Goal: Communication & Community: Share content

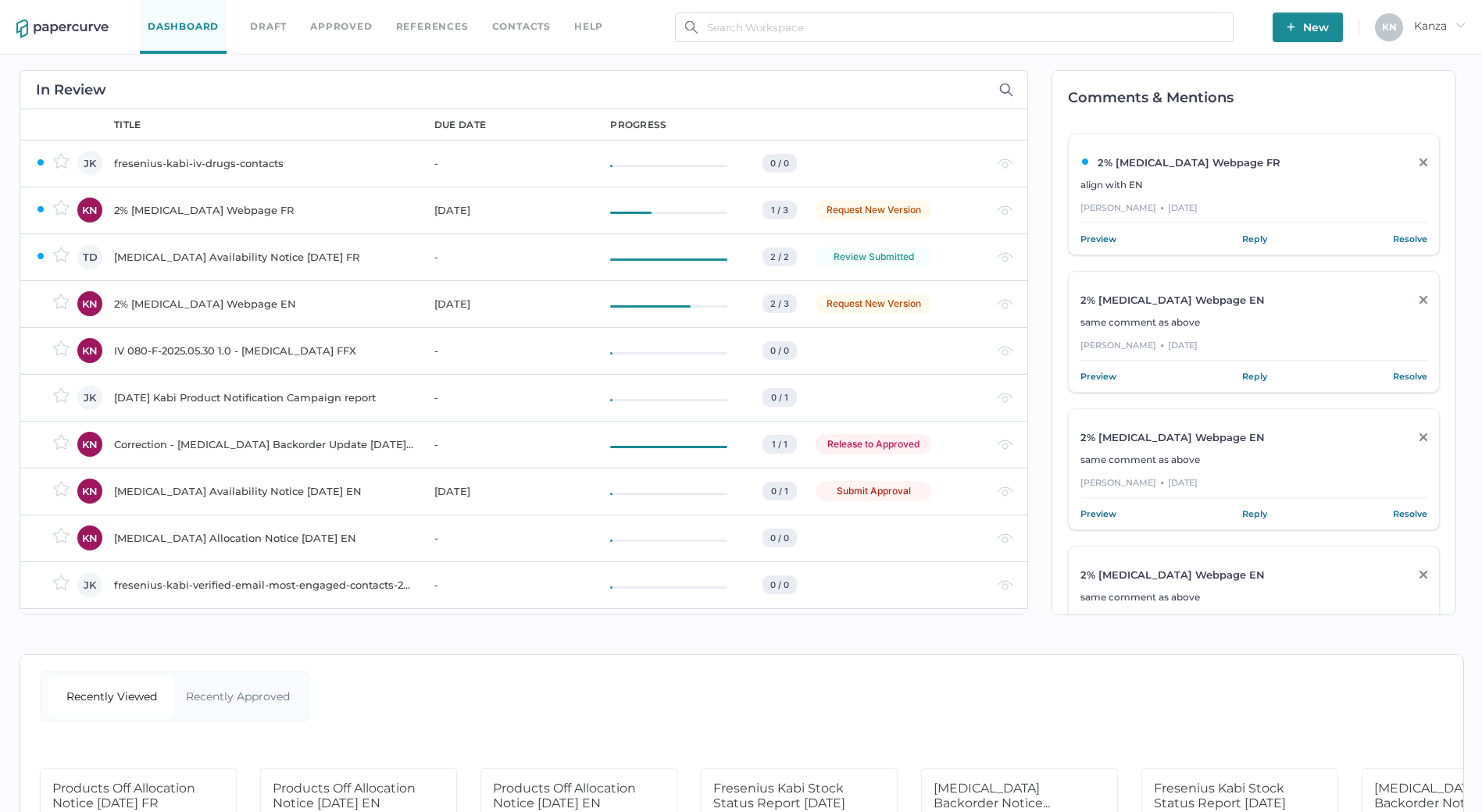
click at [1307, 18] on span "New" at bounding box center [1307, 27] width 43 height 30
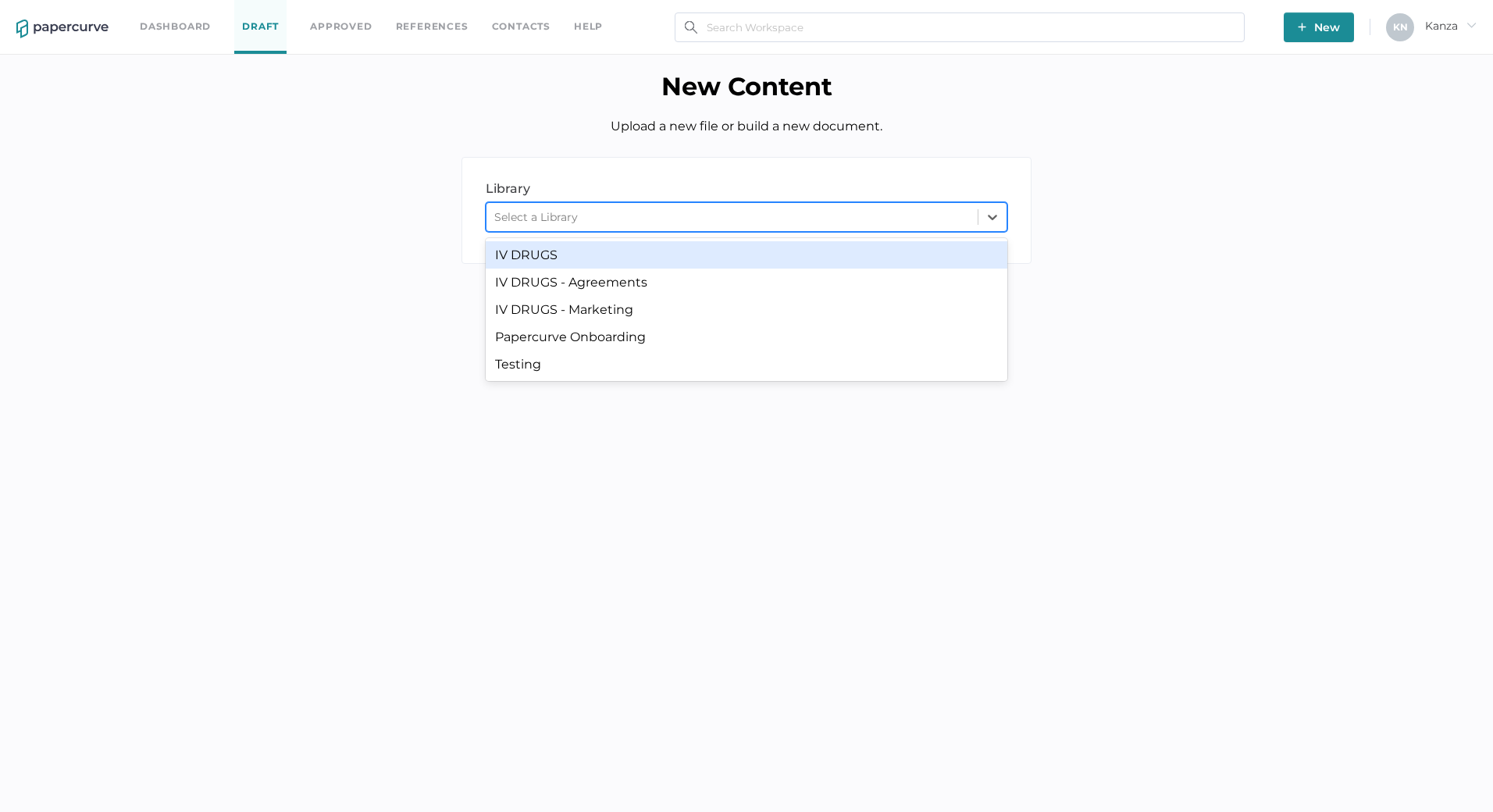
click at [743, 213] on div "Select a Library" at bounding box center [731, 217] width 491 height 23
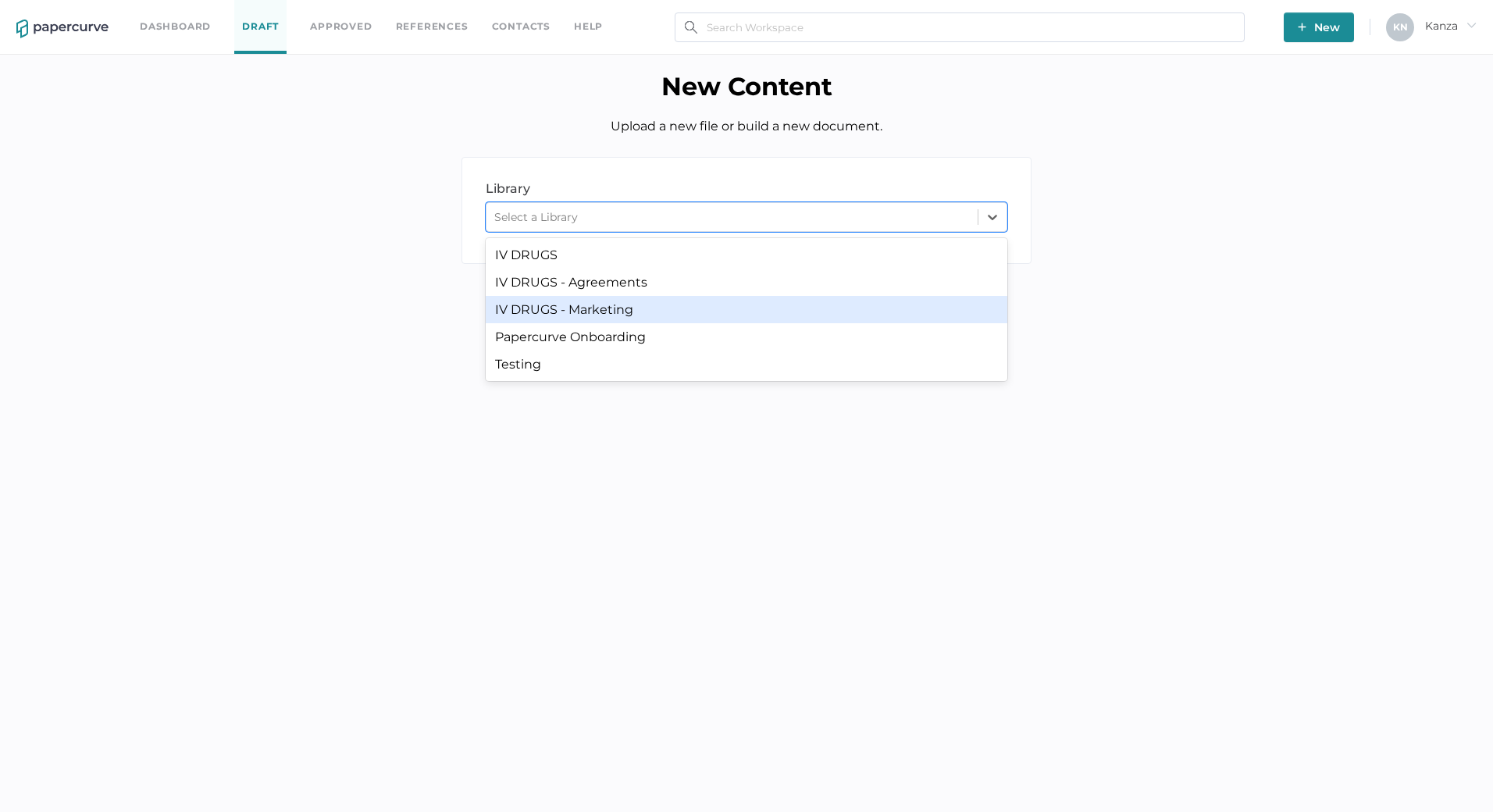
click at [680, 314] on div "IV DRUGS - Marketing" at bounding box center [746, 309] width 522 height 27
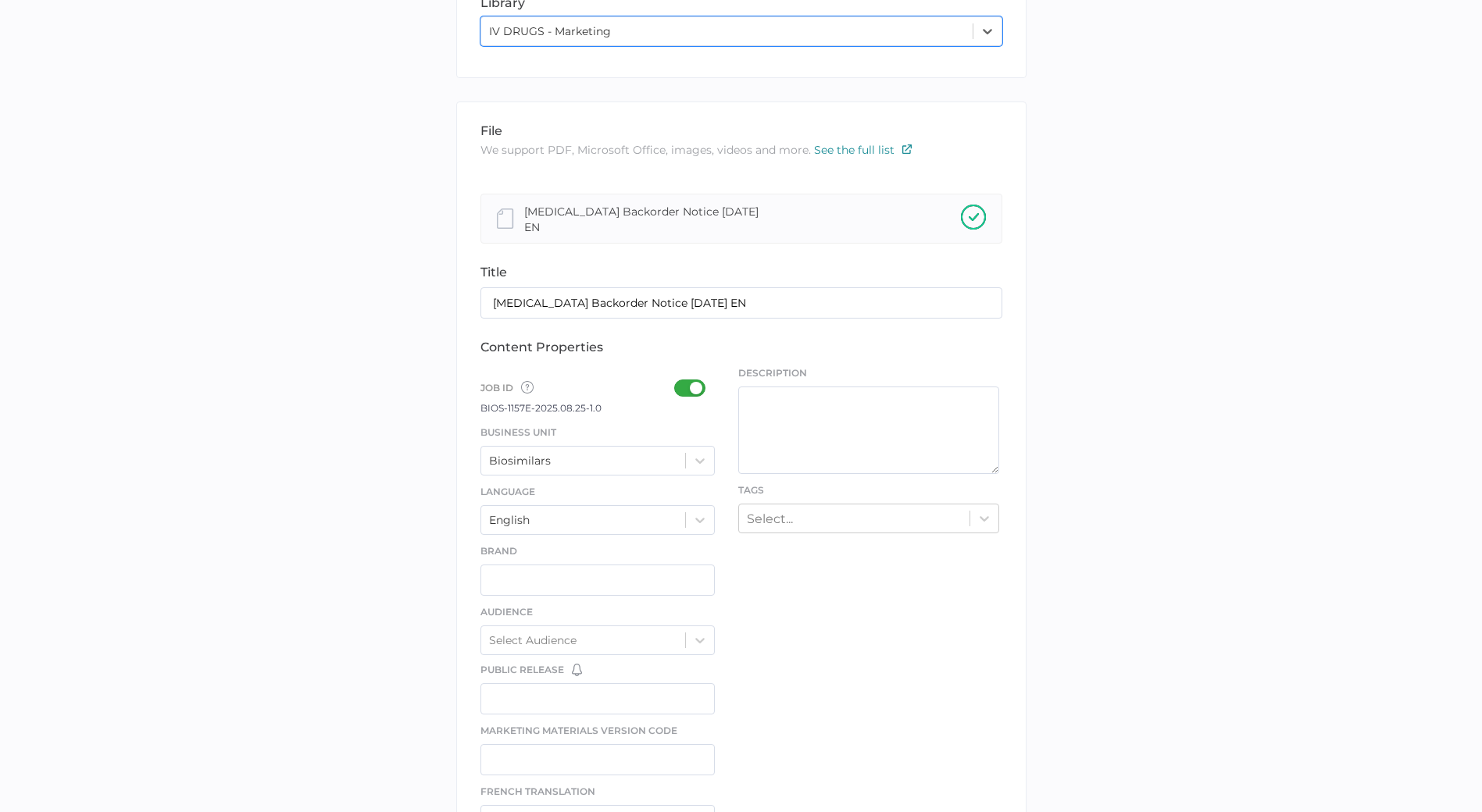
scroll to position [187, 0]
click at [688, 379] on div at bounding box center [694, 387] width 41 height 17
click at [677, 381] on input "checkbox" at bounding box center [677, 381] width 0 height 0
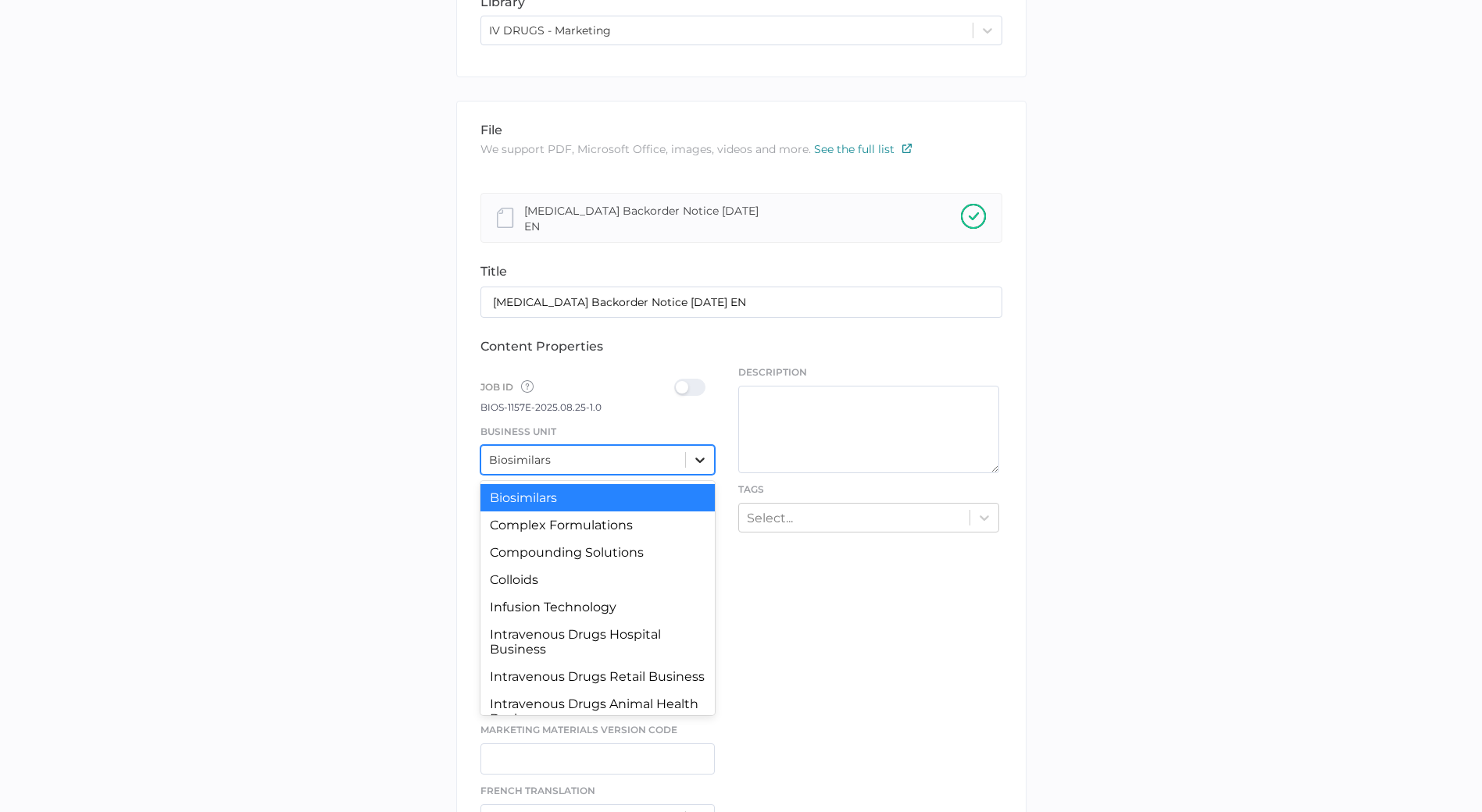
click at [695, 464] on div at bounding box center [700, 460] width 28 height 28
click at [619, 628] on div "Intravenous Drugs Hospital Business" at bounding box center [597, 642] width 235 height 43
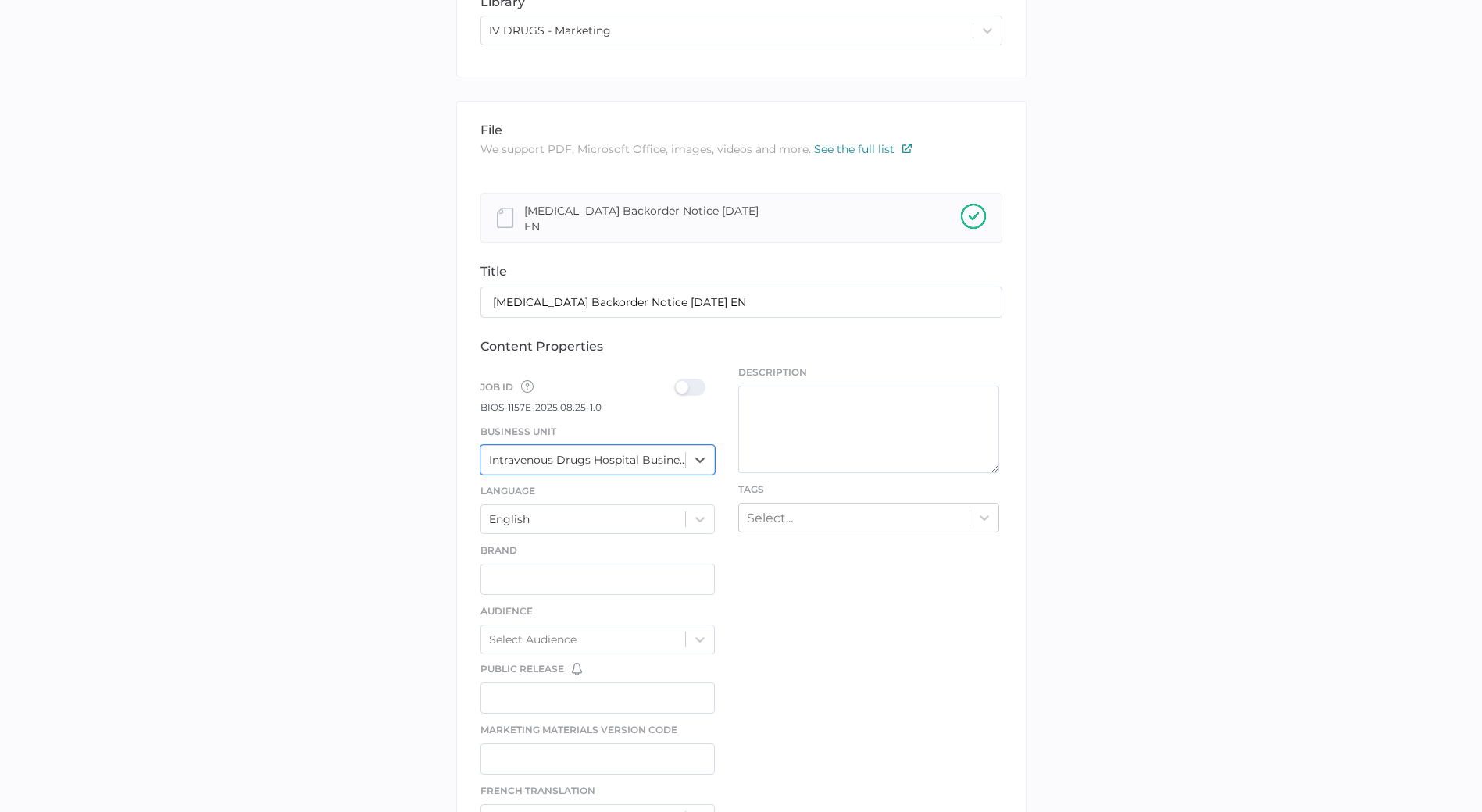
click at [684, 379] on div at bounding box center [694, 387] width 41 height 17
click at [677, 381] on input "checkbox" at bounding box center [677, 381] width 0 height 0
click at [794, 509] on div "Select..." at bounding box center [854, 516] width 230 height 24
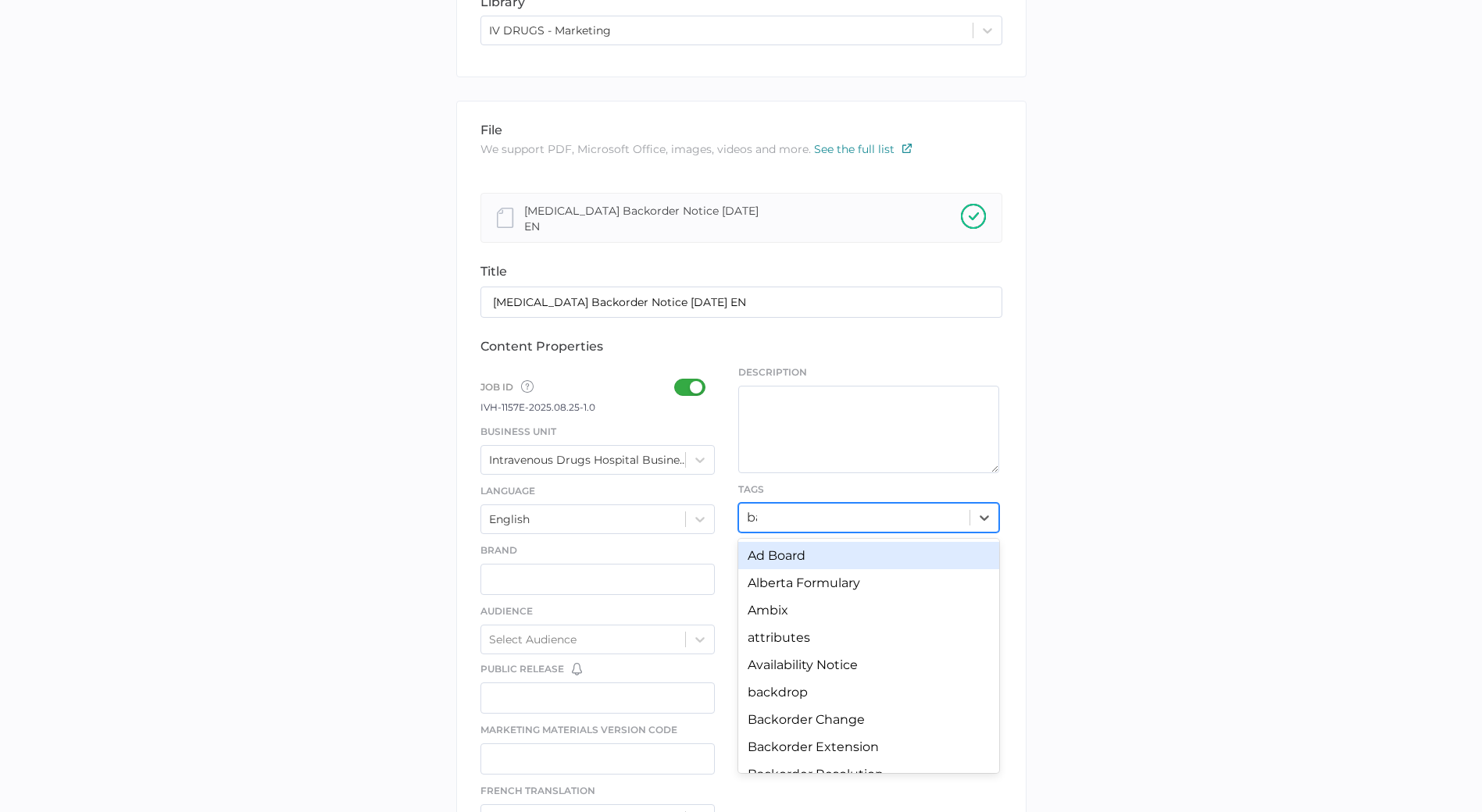
type input "back"
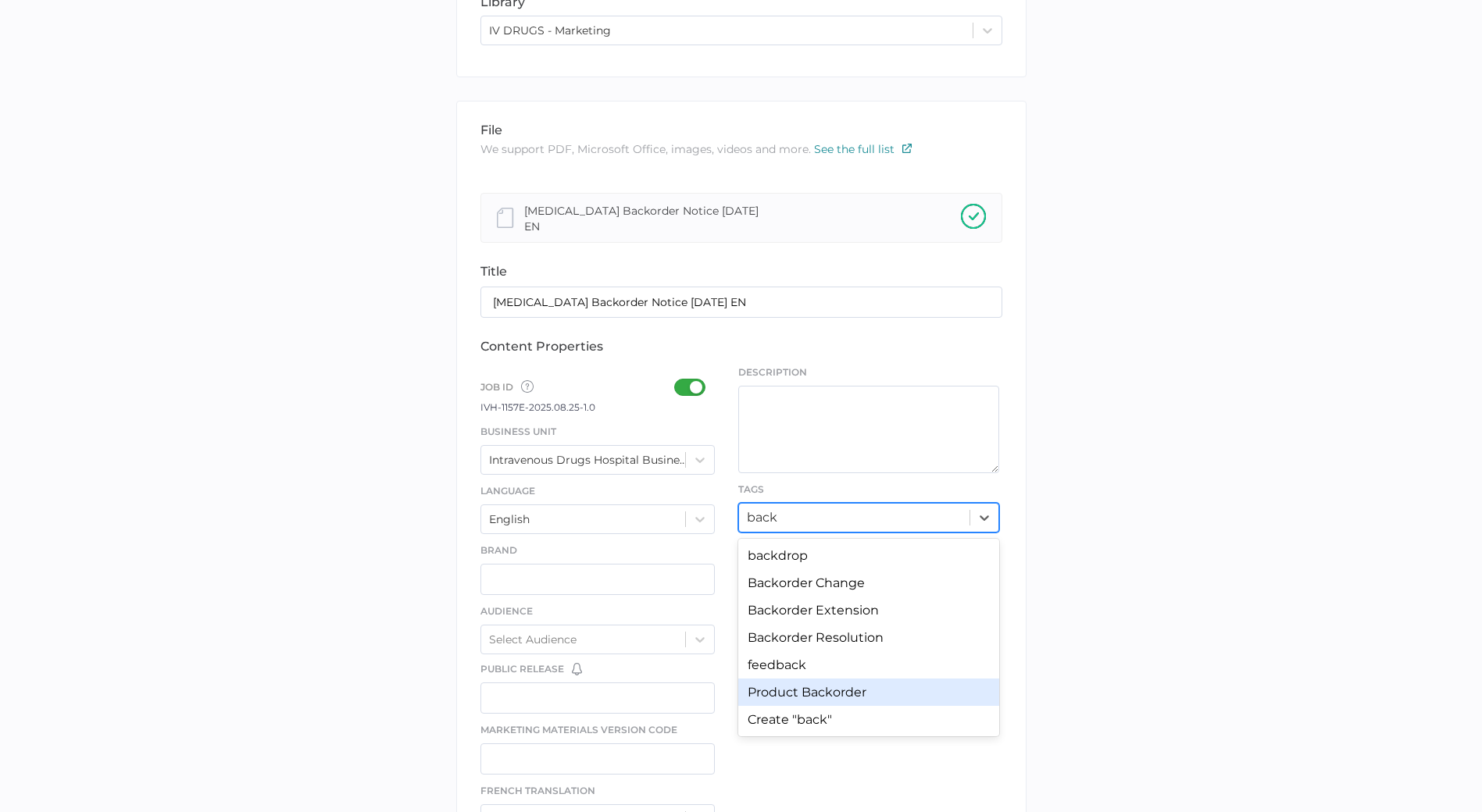
click at [805, 688] on div "Product Backorder" at bounding box center [868, 692] width 260 height 27
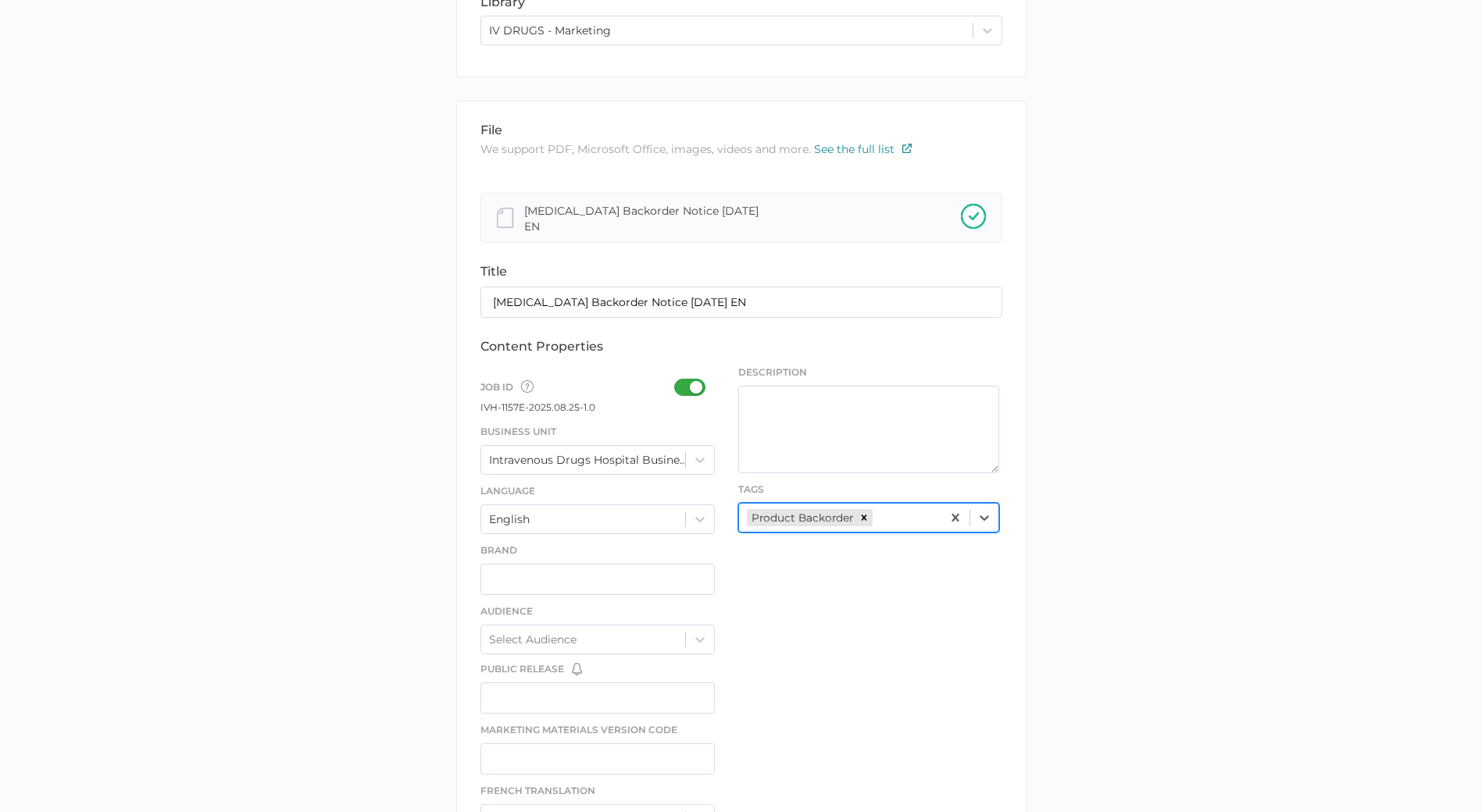
click at [783, 646] on div "file We support PDF, Microsoft Office, images, videos and more. See the full li…" at bounding box center [741, 632] width 570 height 1063
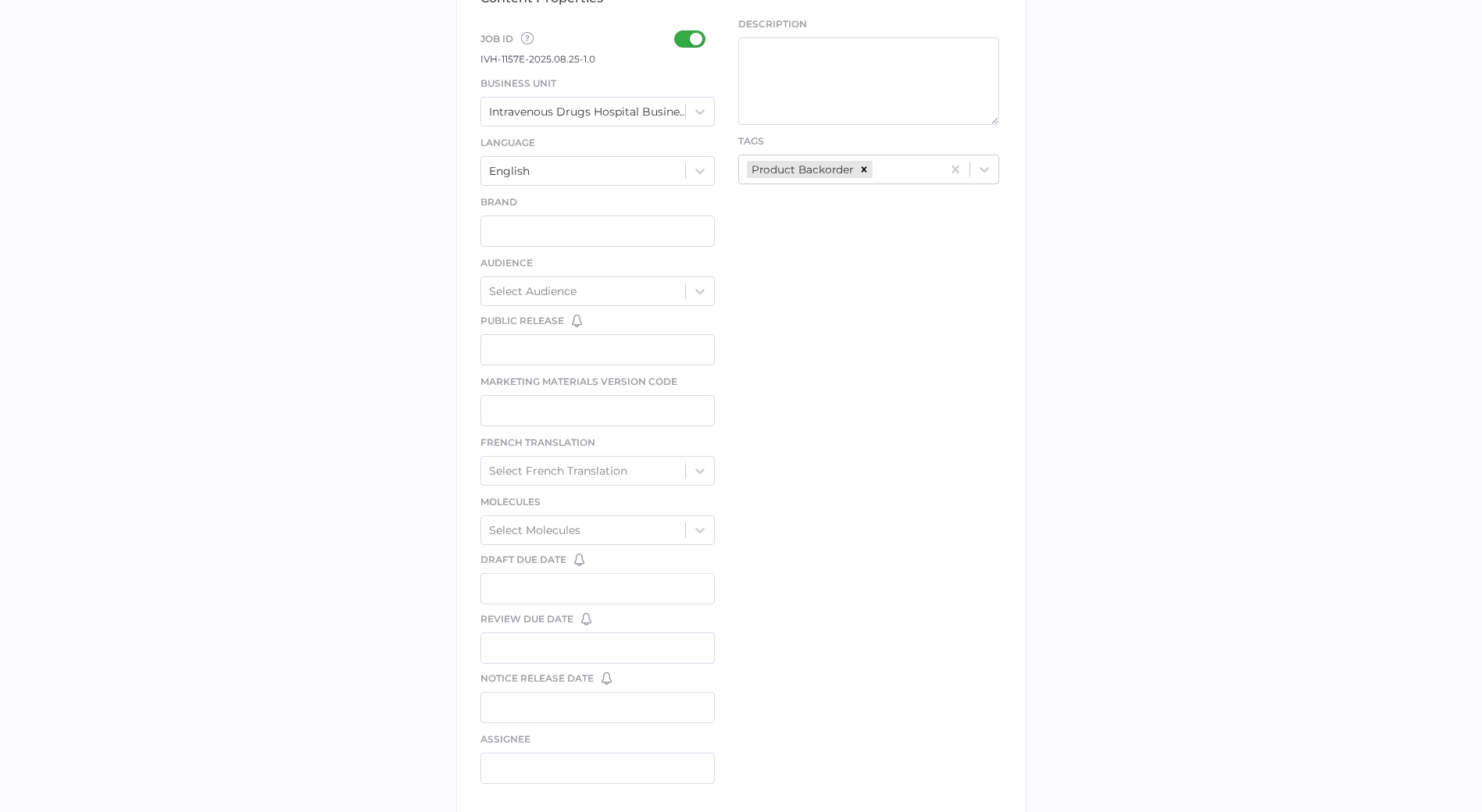
scroll to position [690, 0]
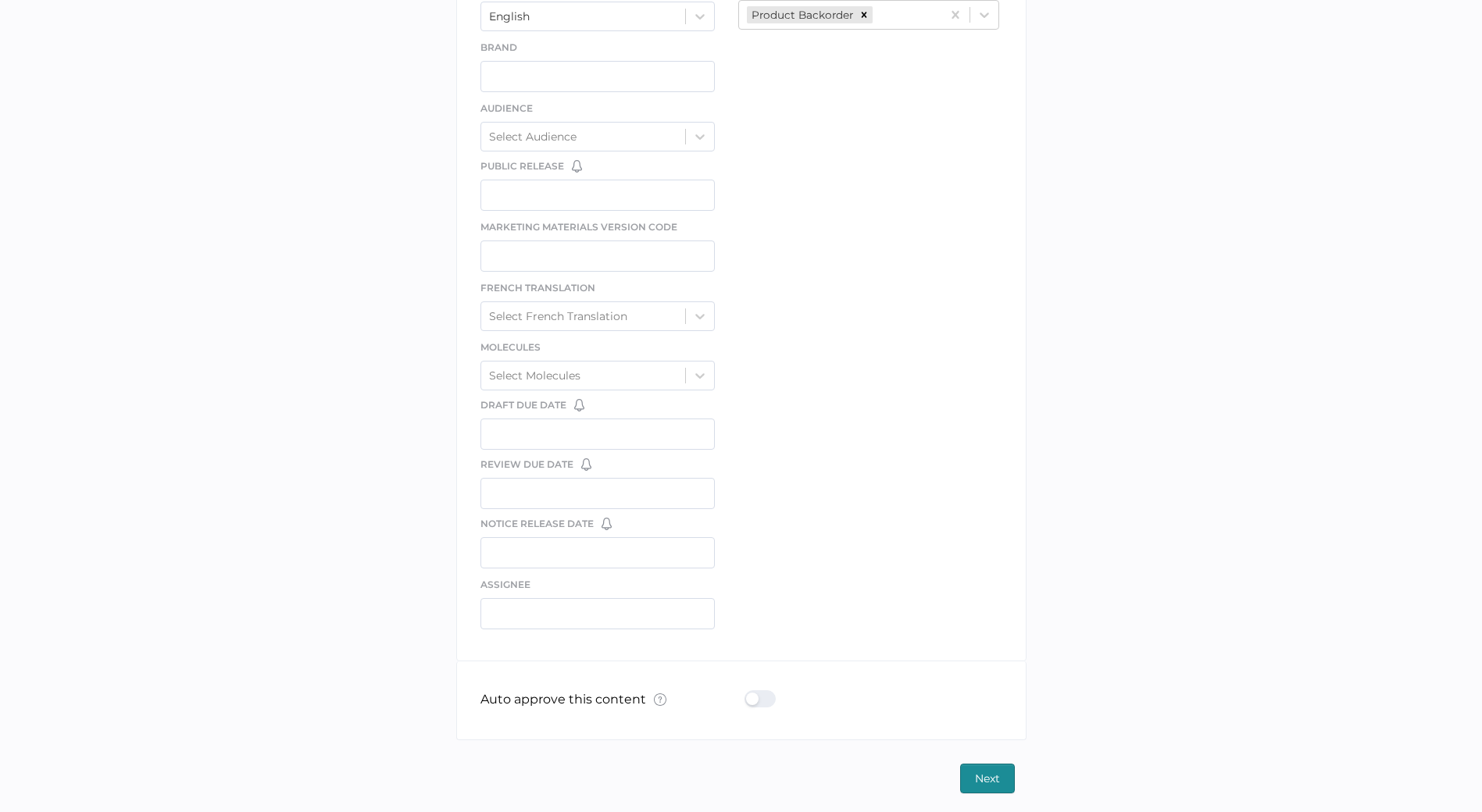
click at [749, 690] on div at bounding box center [764, 698] width 41 height 17
click at [748, 692] on input "checkbox" at bounding box center [748, 692] width 0 height 0
click at [997, 779] on span "Next" at bounding box center [987, 778] width 25 height 28
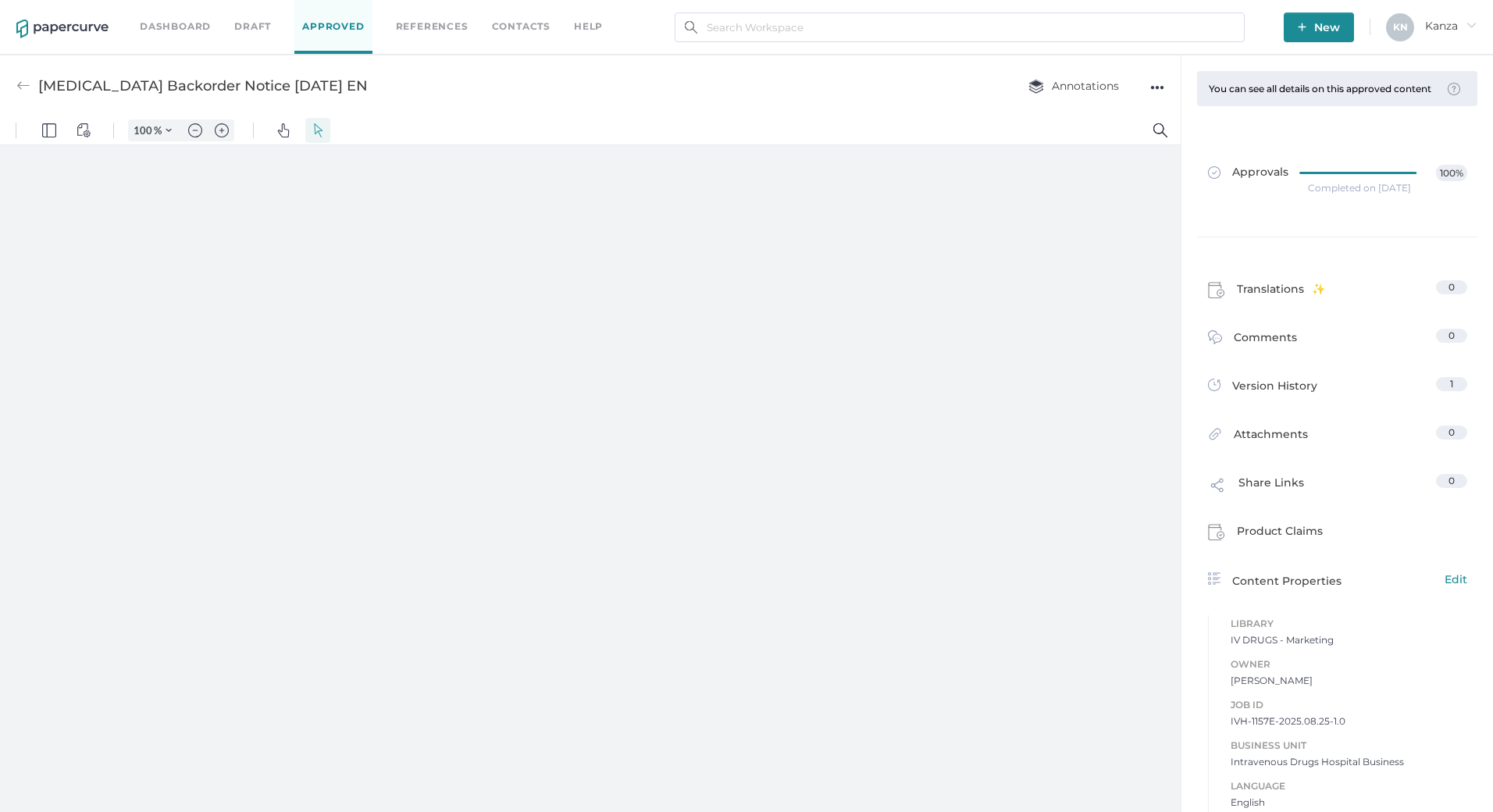
type input "107"
click at [1312, 23] on span "New" at bounding box center [1319, 27] width 43 height 30
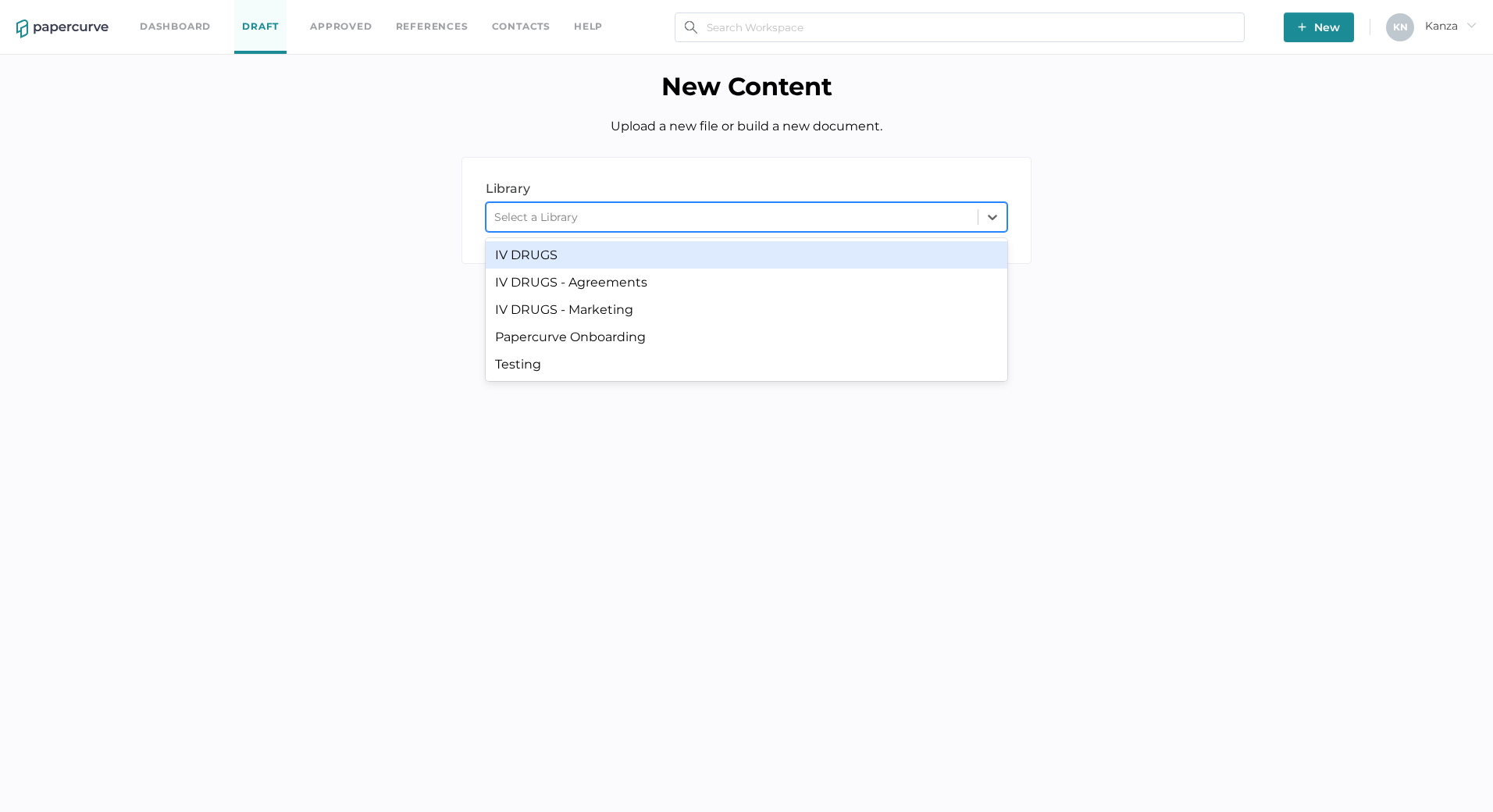
click at [936, 228] on div "Select a Library" at bounding box center [731, 217] width 491 height 23
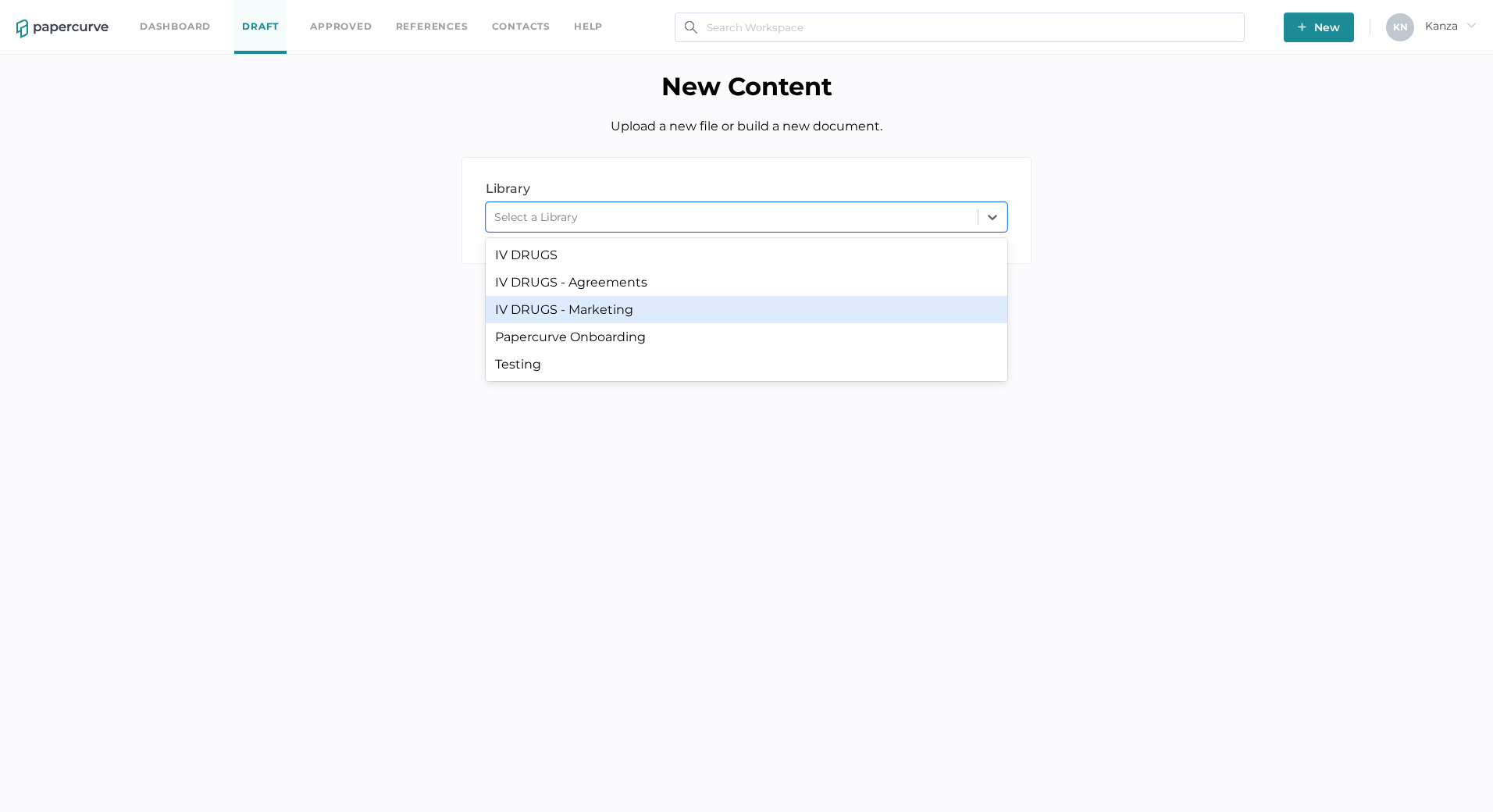
click at [865, 303] on div "IV DRUGS - Marketing" at bounding box center [746, 309] width 522 height 27
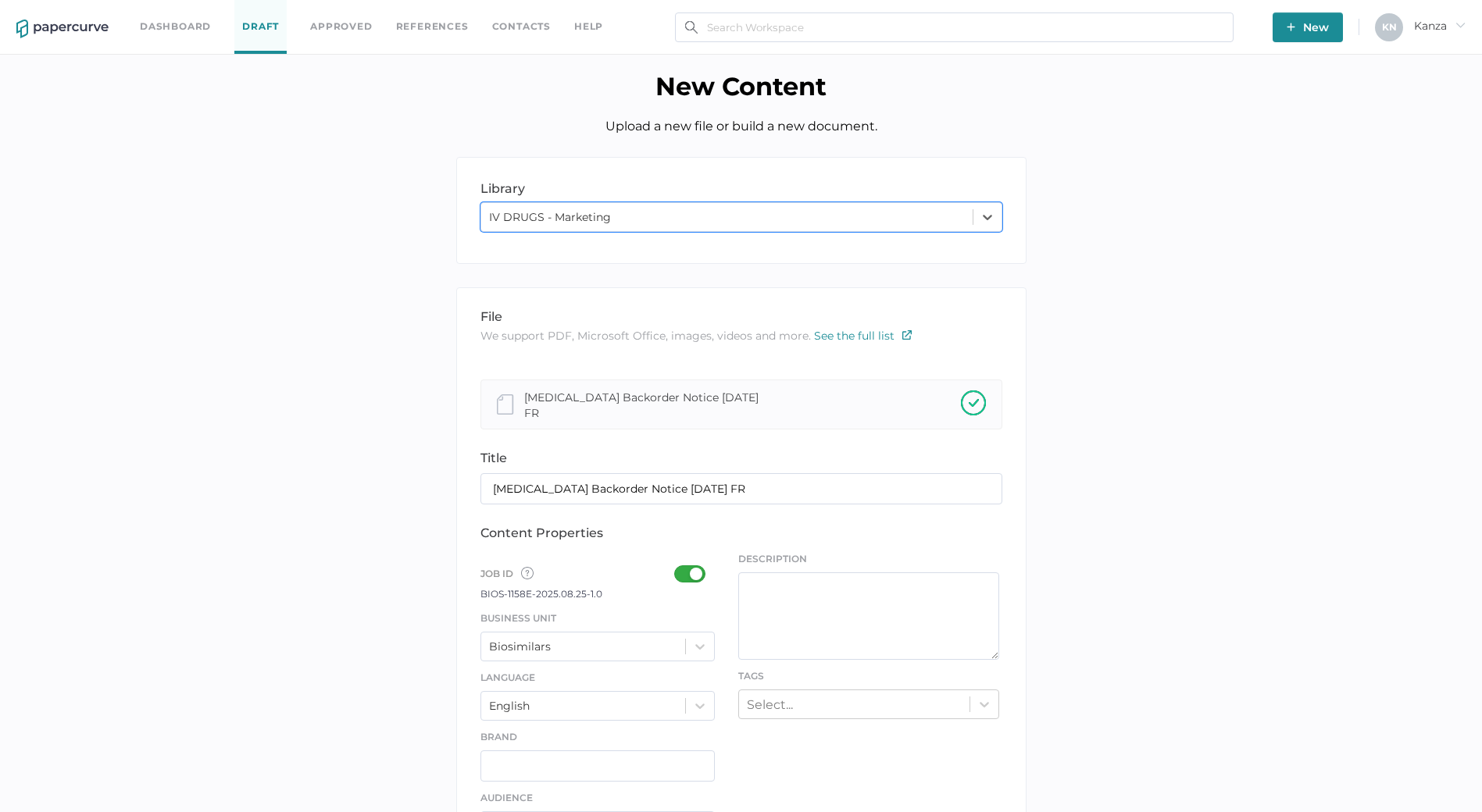
click at [691, 574] on div at bounding box center [694, 573] width 41 height 17
click at [677, 568] on input "checkbox" at bounding box center [677, 568] width 0 height 0
click at [690, 623] on div "Business Unit Biosimilars" at bounding box center [597, 636] width 235 height 51
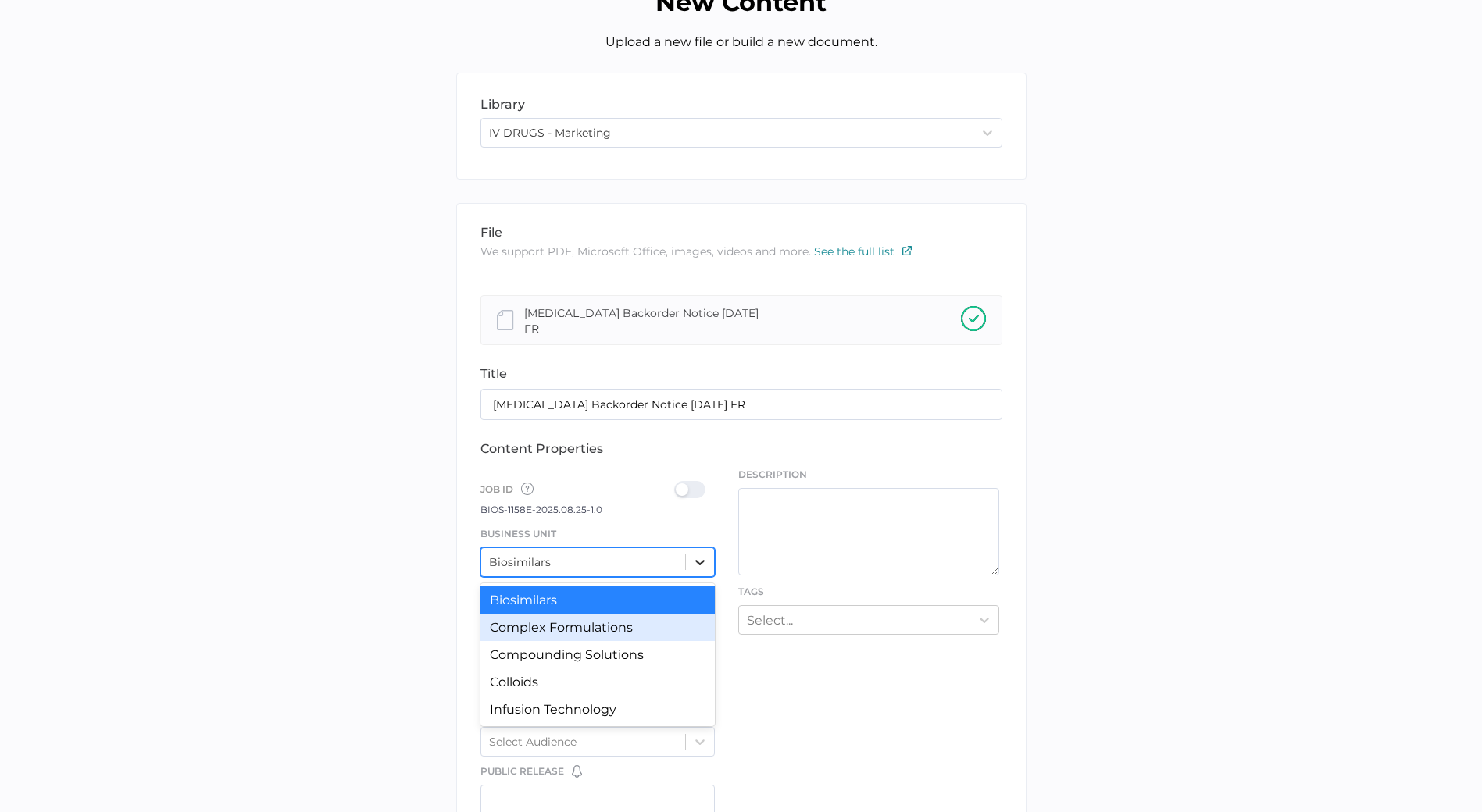
click at [693, 577] on div "option Complex Formulations focused, 2 of 12. 12 results available. Use Up and …" at bounding box center [597, 562] width 235 height 30
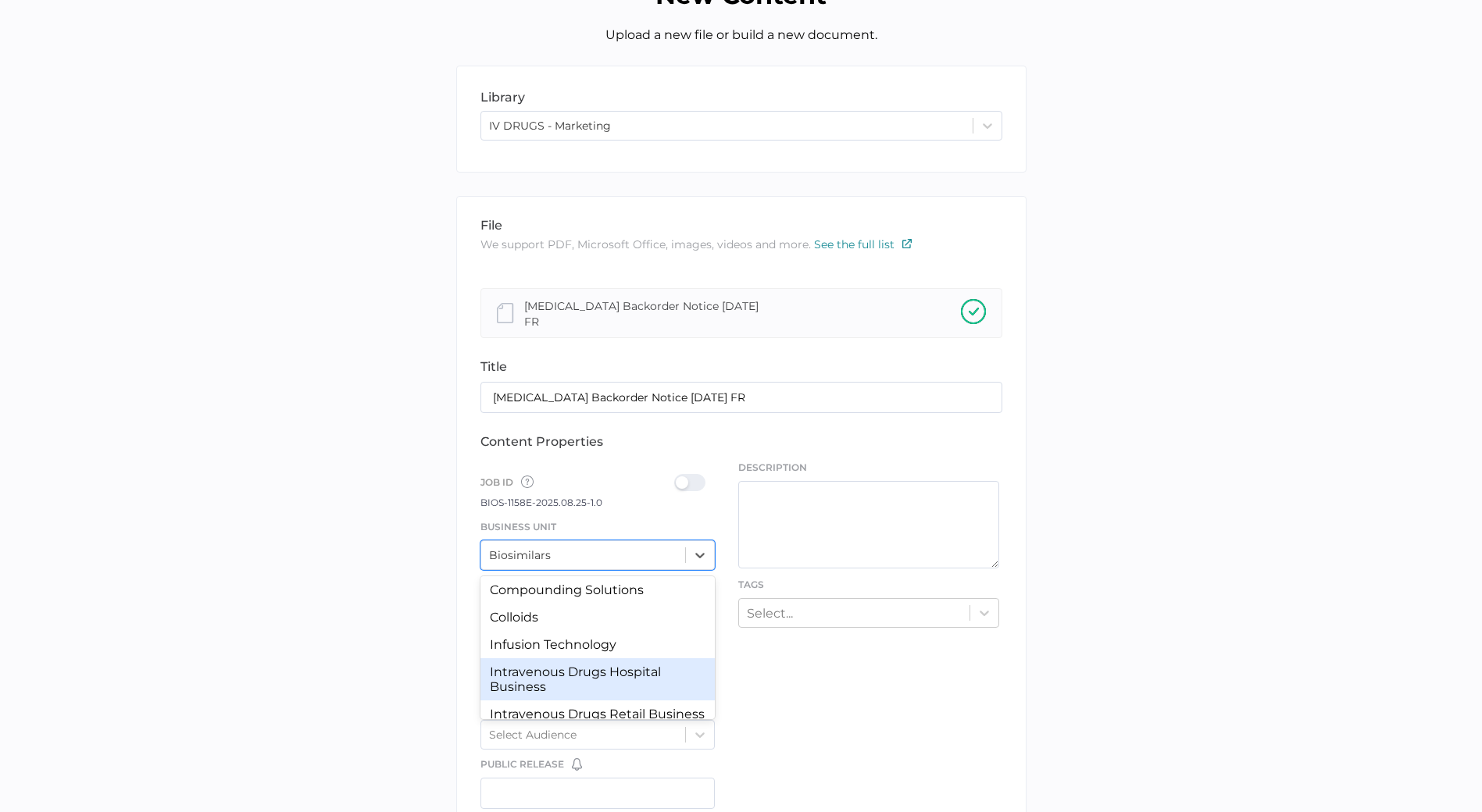
scroll to position [58, 0]
click at [590, 661] on div "Intravenous Drugs Hospital Business" at bounding box center [597, 678] width 235 height 43
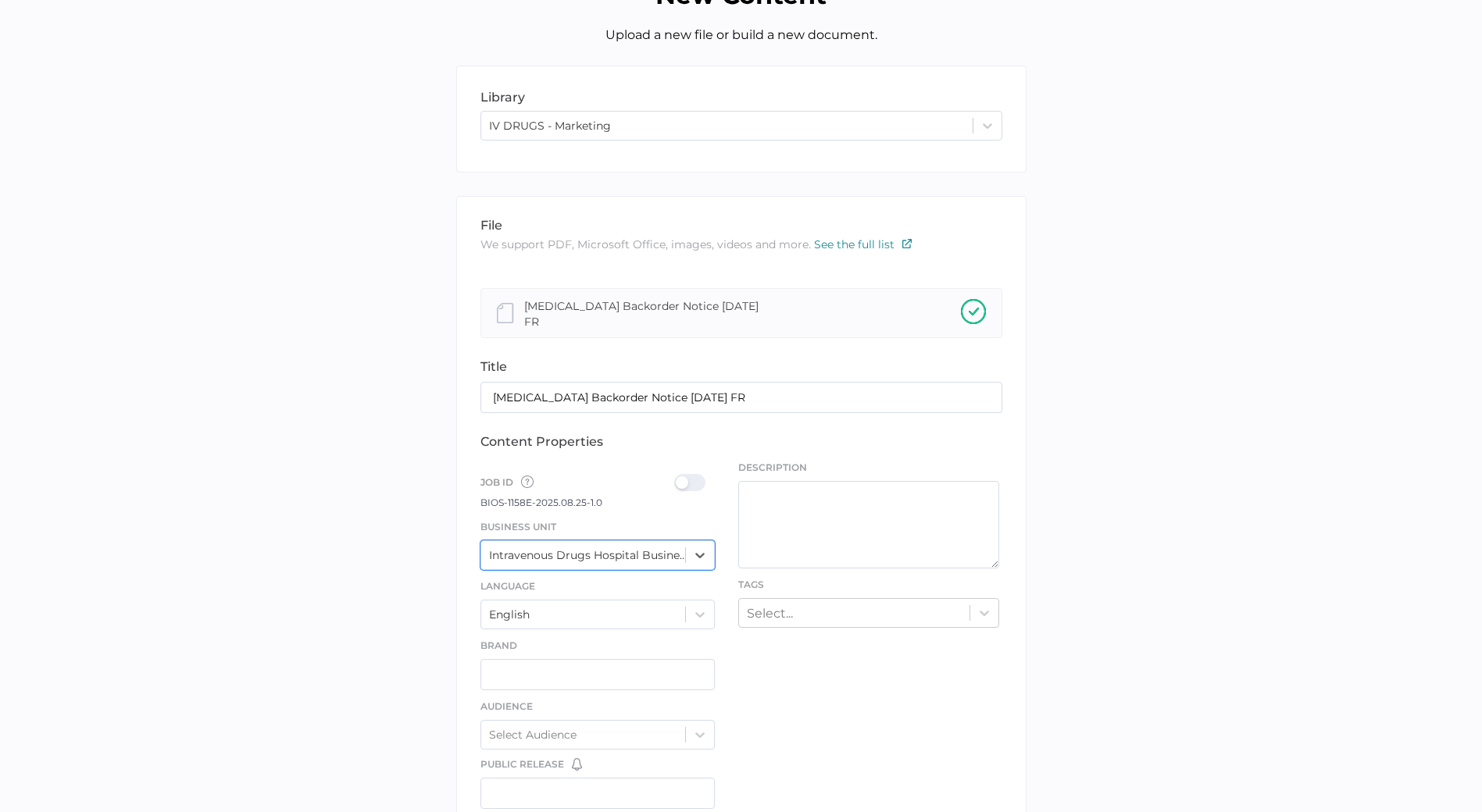
click at [688, 483] on div at bounding box center [694, 482] width 41 height 17
click at [677, 476] on input "checkbox" at bounding box center [677, 476] width 0 height 0
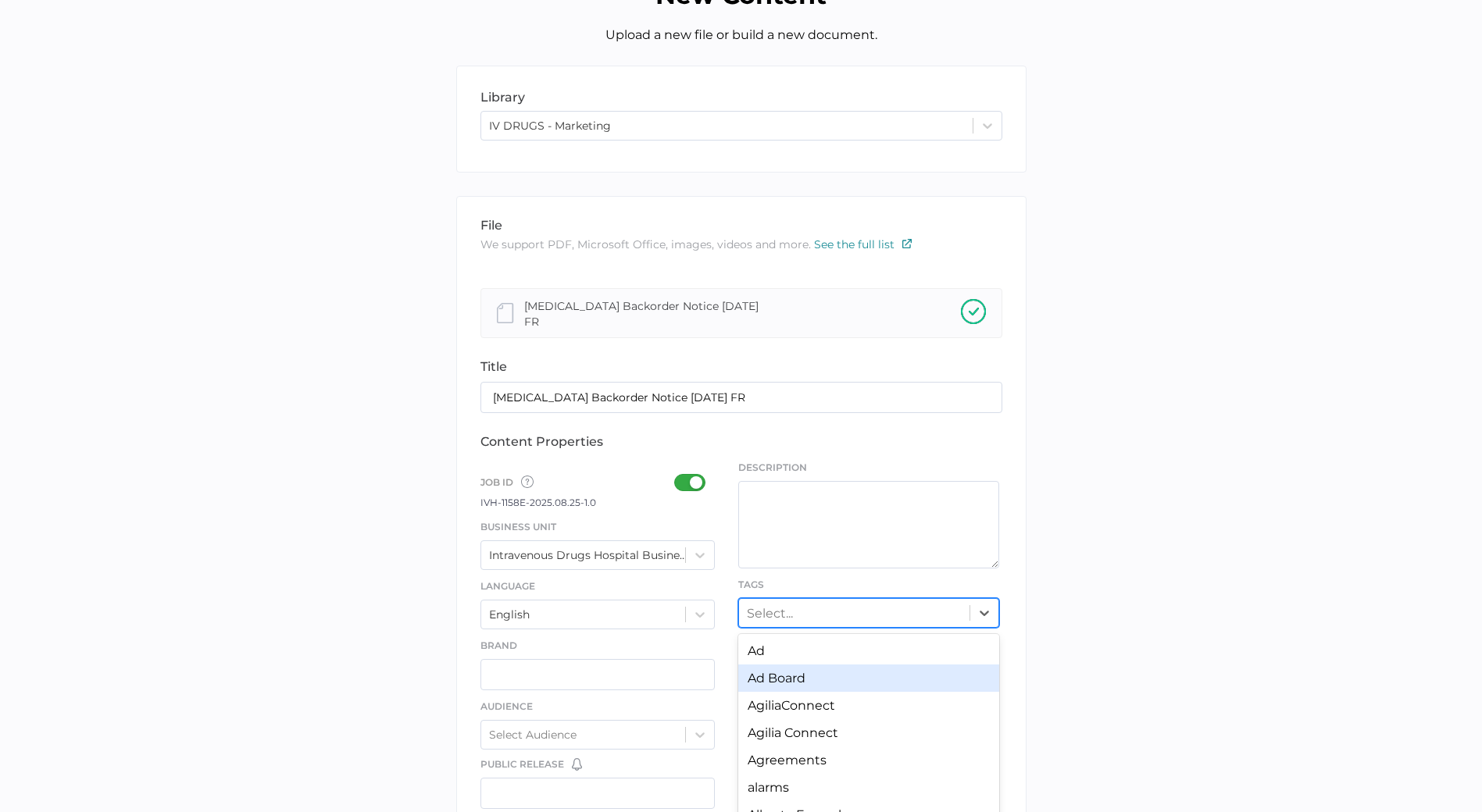
click at [770, 615] on div "option Ad Board focused, 2 of 247. 247 results available. Use Up and Down to ch…" at bounding box center [868, 613] width 260 height 30
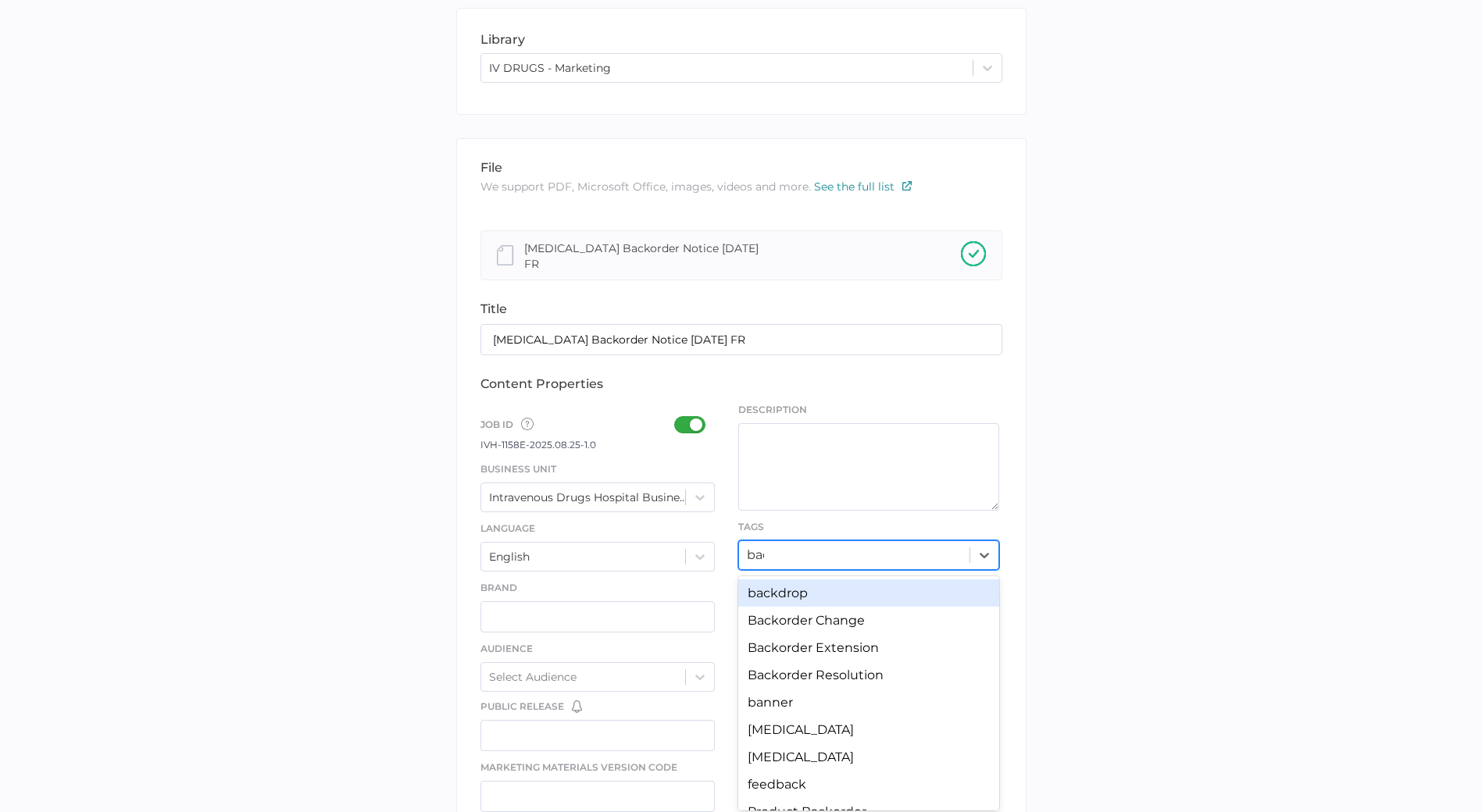
type input "back"
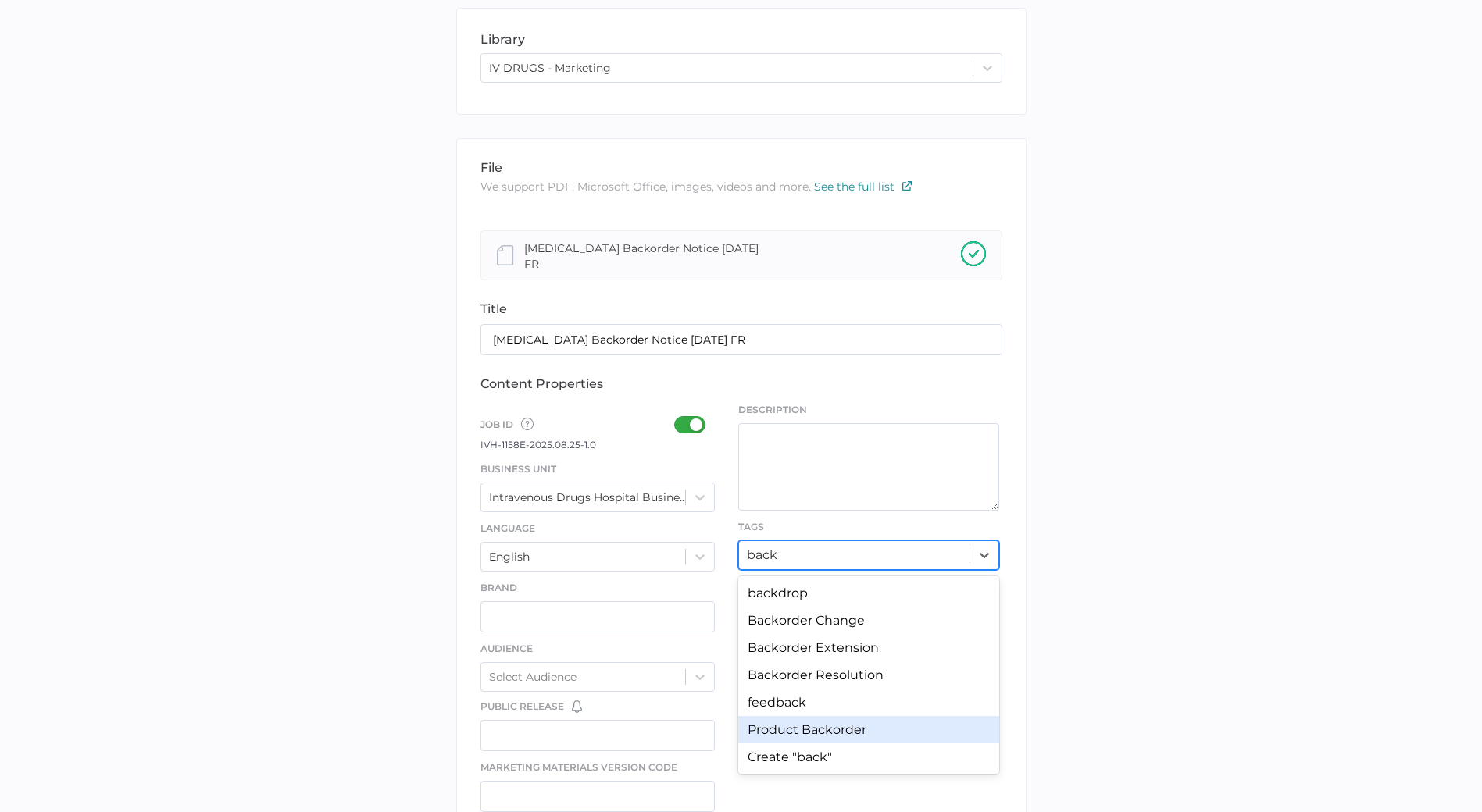
click at [794, 718] on div "Product Backorder" at bounding box center [868, 730] width 260 height 27
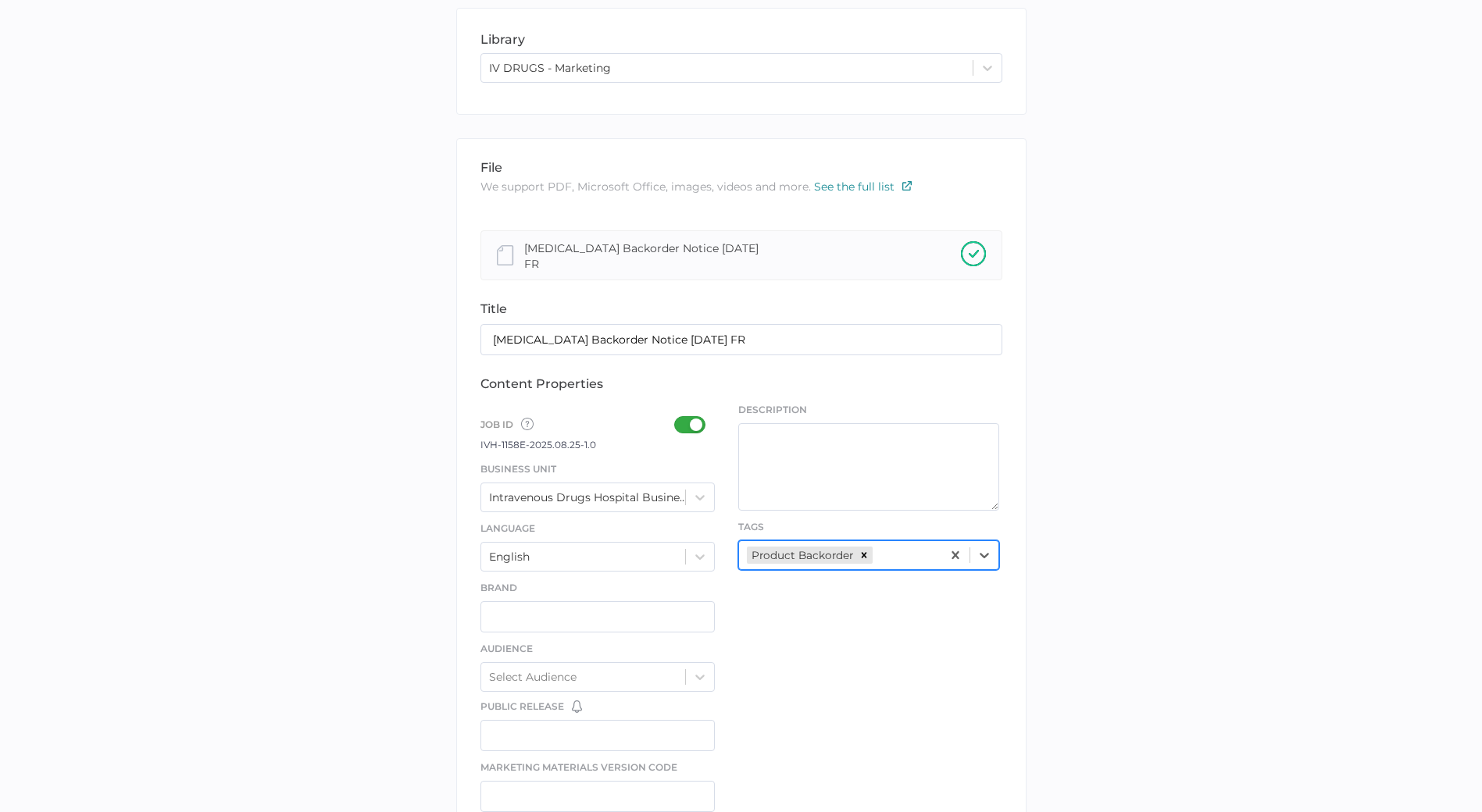
click at [763, 704] on div "file We support PDF, Microsoft Office, images, videos and more. See the full li…" at bounding box center [741, 669] width 570 height 1063
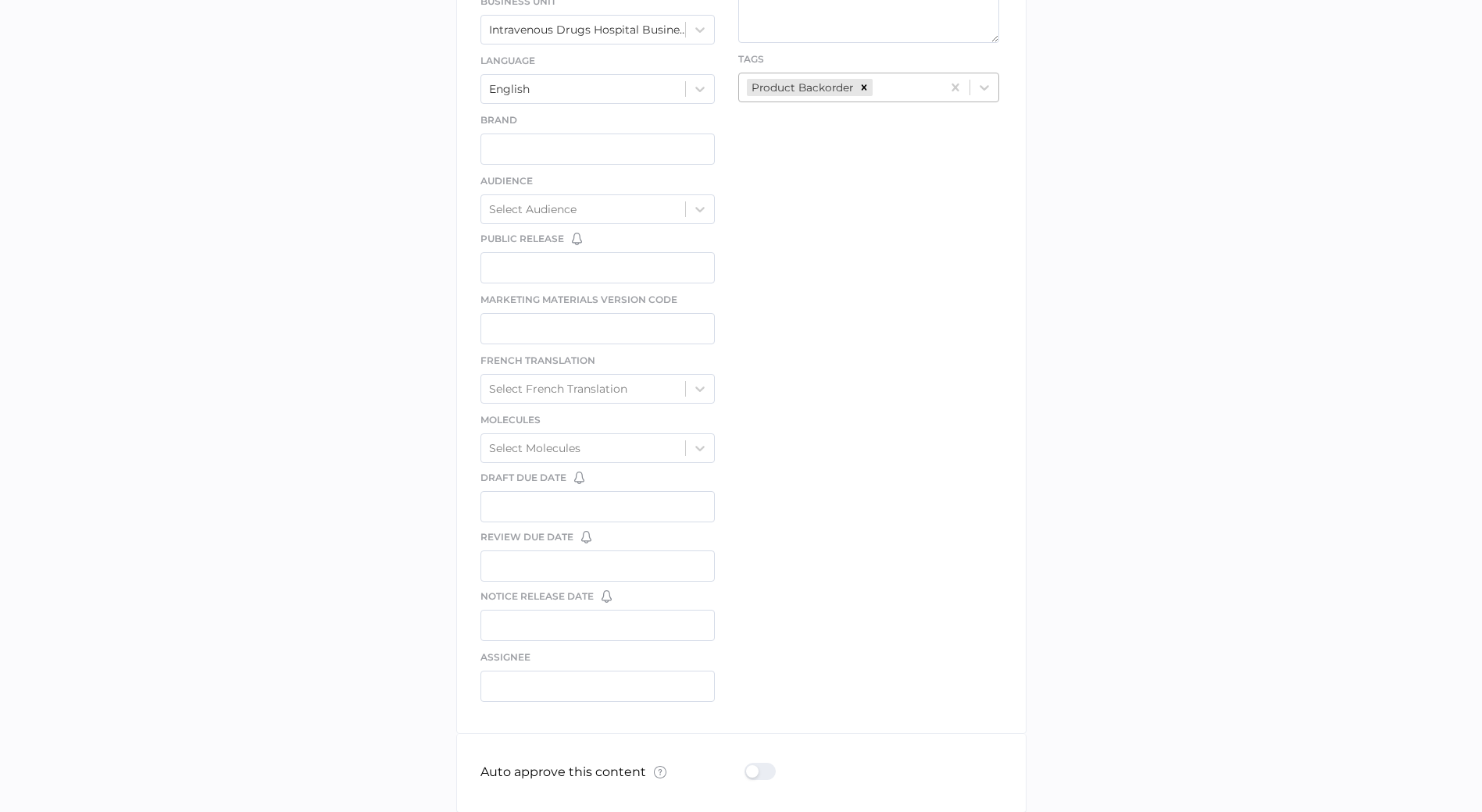
scroll to position [617, 0]
click at [766, 775] on div at bounding box center [764, 770] width 41 height 17
click at [748, 764] on input "checkbox" at bounding box center [748, 764] width 0 height 0
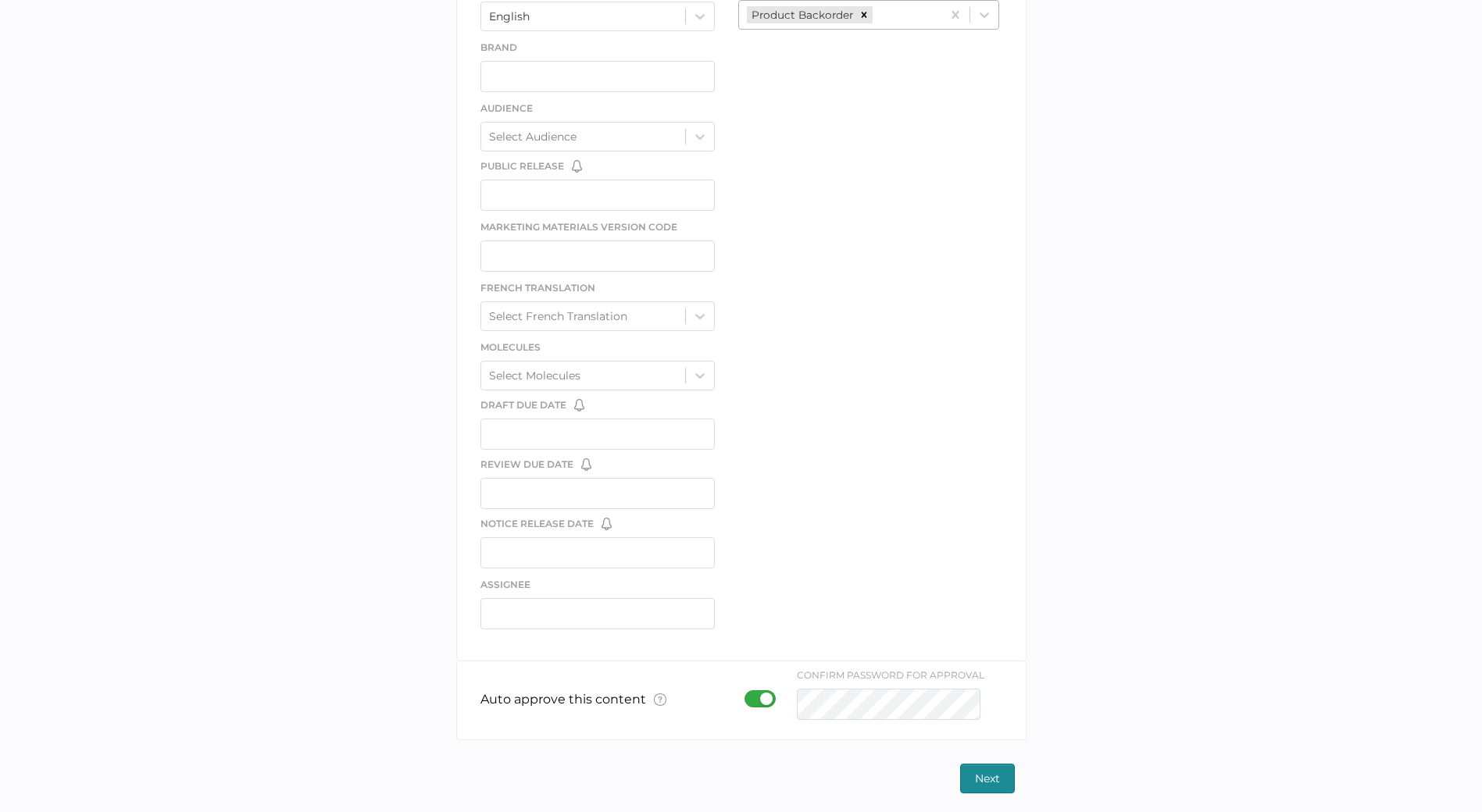
click at [983, 764] on span "Next" at bounding box center [987, 778] width 25 height 28
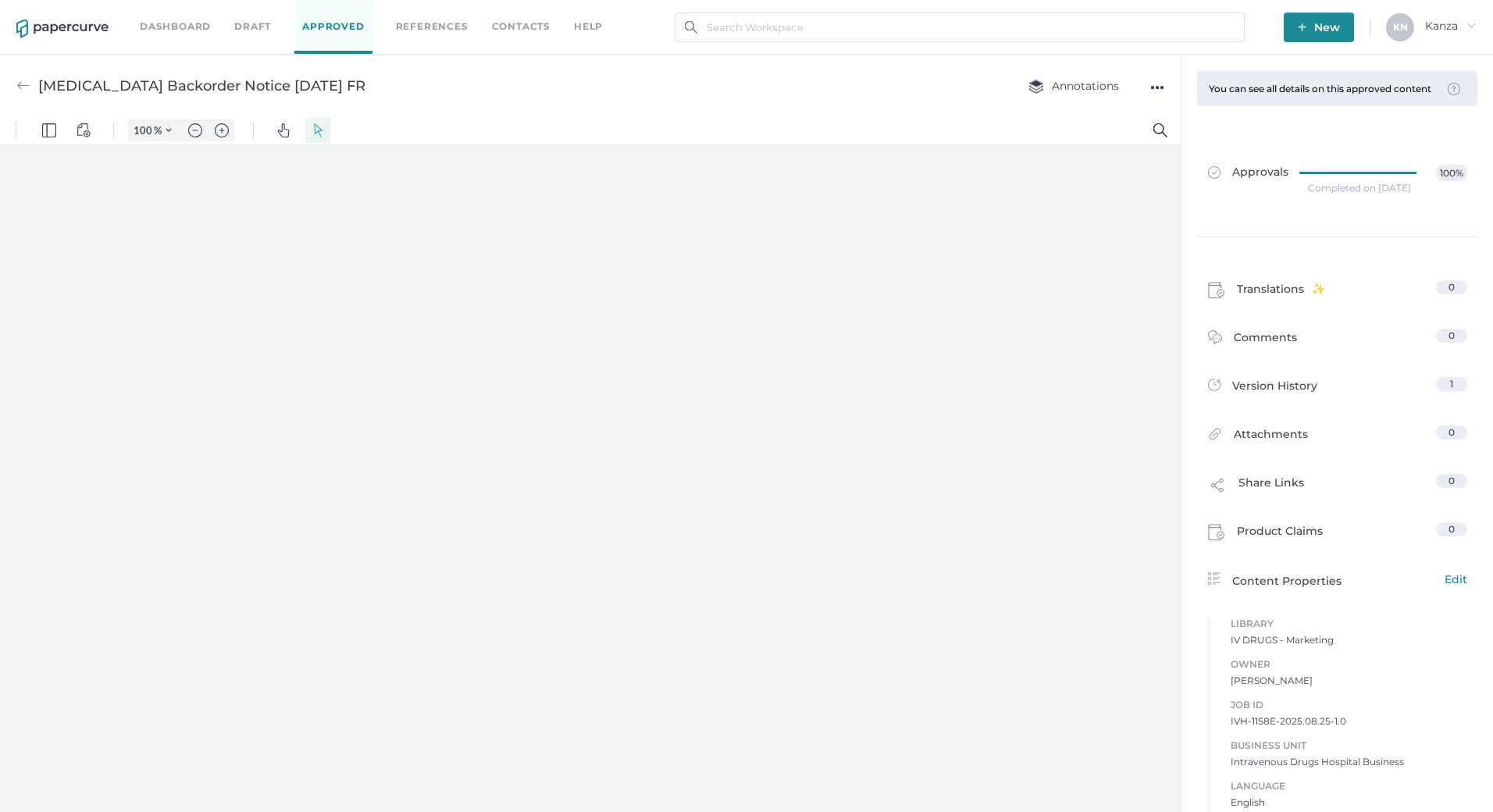
type input "107"
drag, startPoint x: 488, startPoint y: 349, endPoint x: 670, endPoint y: 352, distance: 182.0
click at [670, 352] on div at bounding box center [588, 483] width 511 height 661
click at [832, 90] on div "[MEDICAL_DATA] Backorder Notice [DATE] FR Annotations ●●●" at bounding box center [590, 86] width 1180 height 62
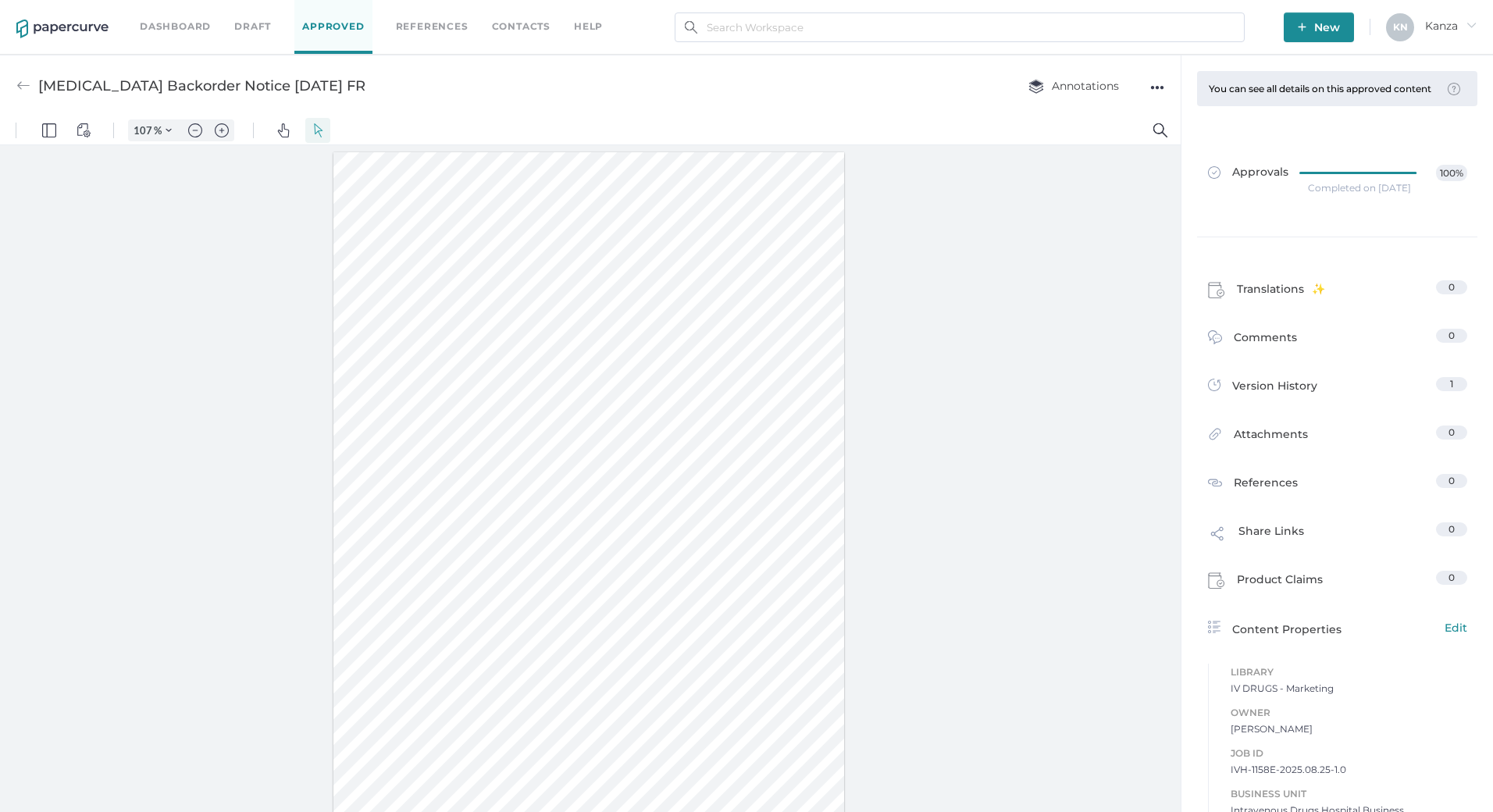
click at [915, 348] on div at bounding box center [590, 482] width 1180 height 674
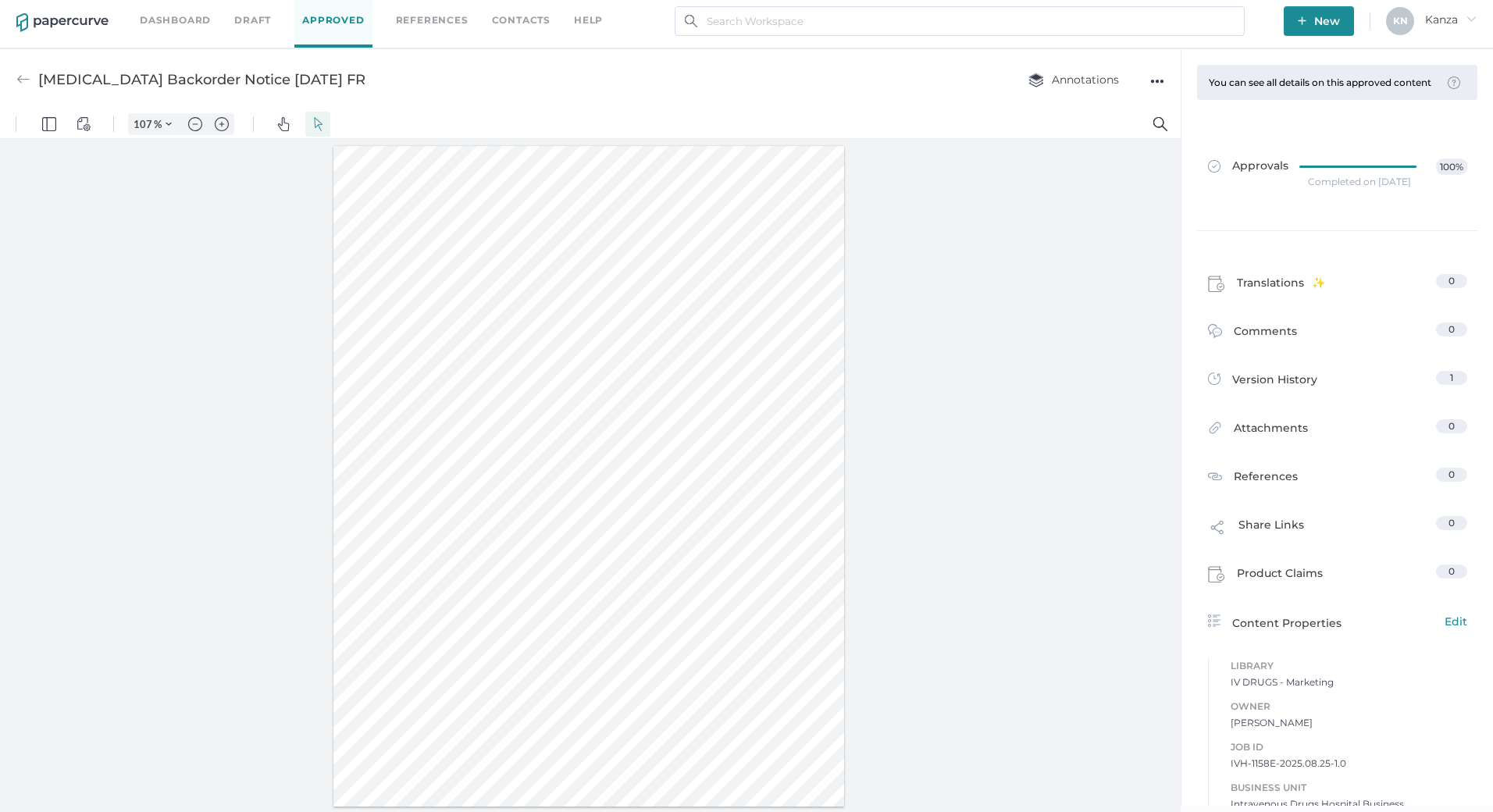
scroll to position [5, 0]
click at [918, 93] on div "[MEDICAL_DATA] Backorder Notice [DATE] FR Annotations ●●●" at bounding box center [590, 81] width 1180 height 62
click at [511, 27] on link "Contacts" at bounding box center [521, 20] width 58 height 17
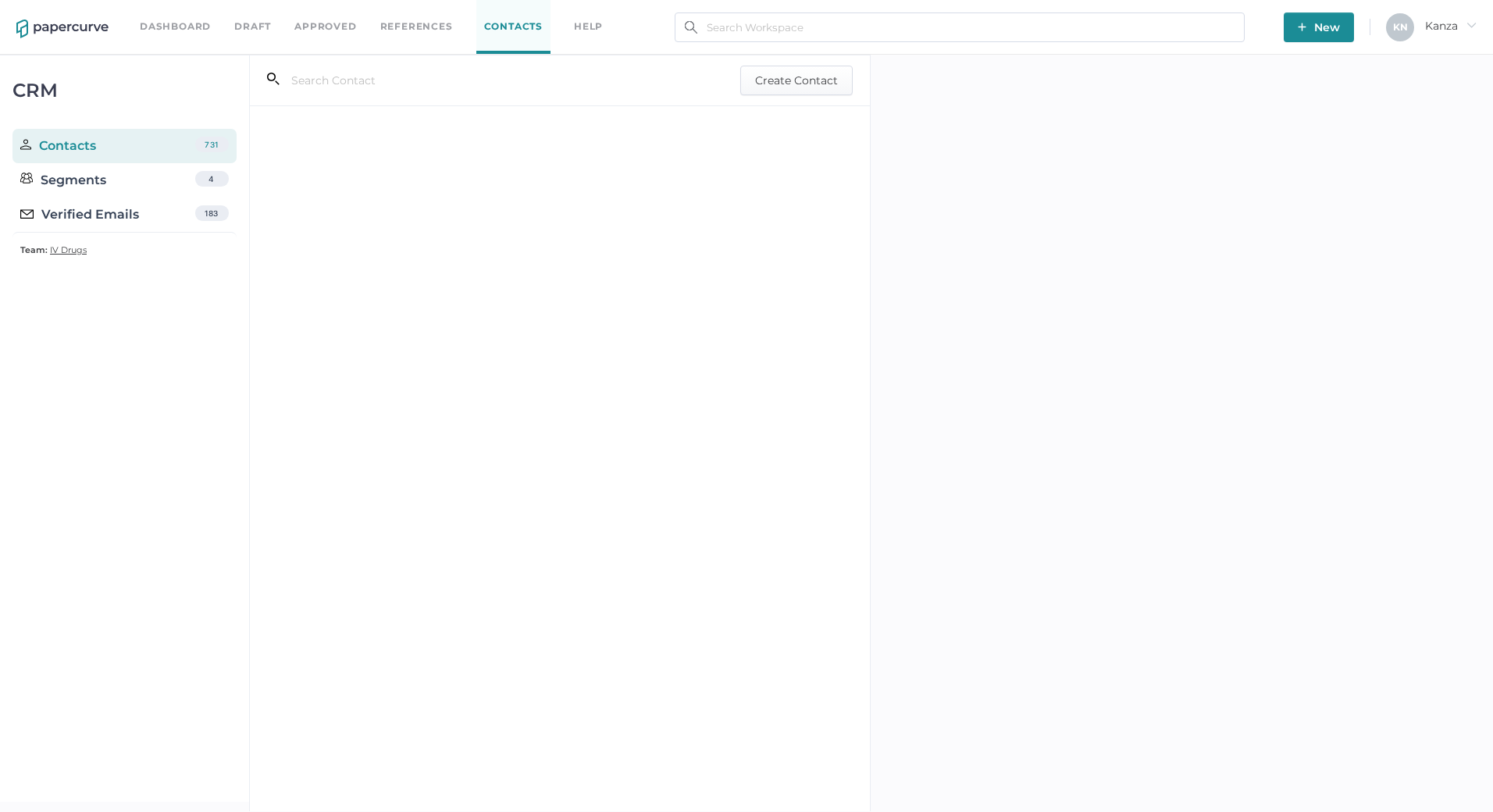
click at [141, 208] on div "Verified Emails 183" at bounding box center [124, 214] width 224 height 35
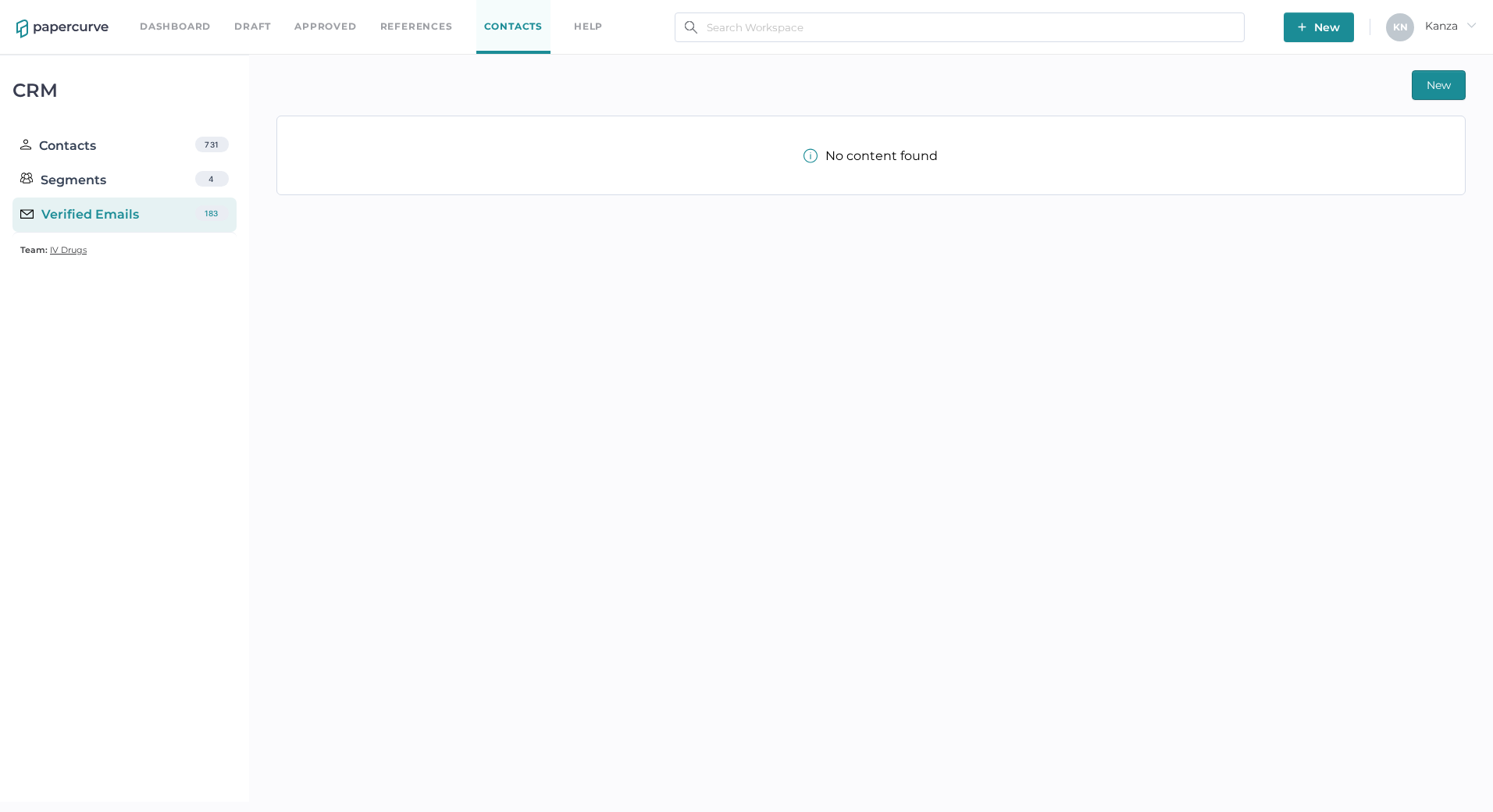
click at [881, 61] on div "New No content found" at bounding box center [870, 429] width 1244 height 747
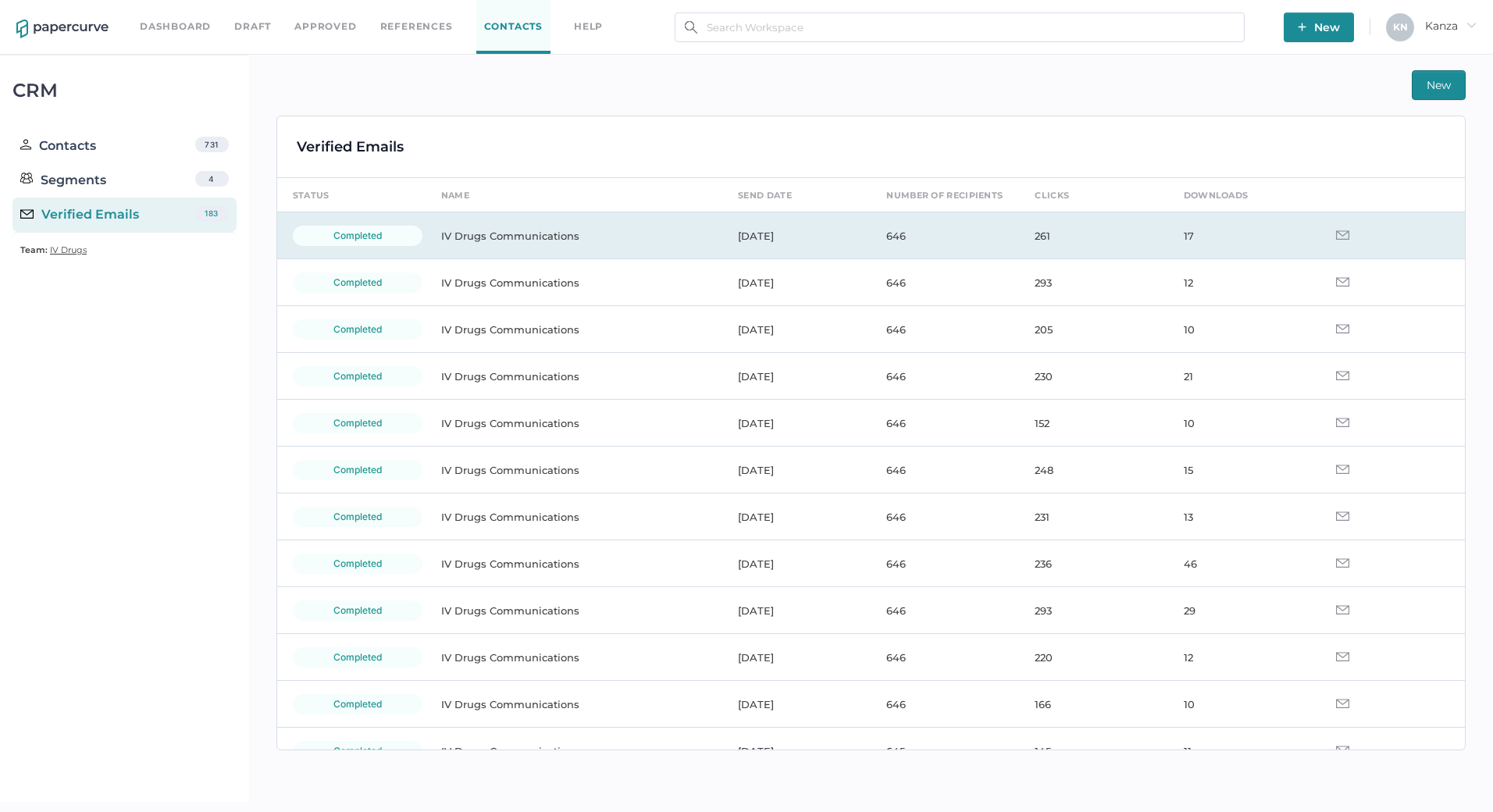
click at [512, 240] on td "IV Drugs Communications" at bounding box center [574, 236] width 297 height 47
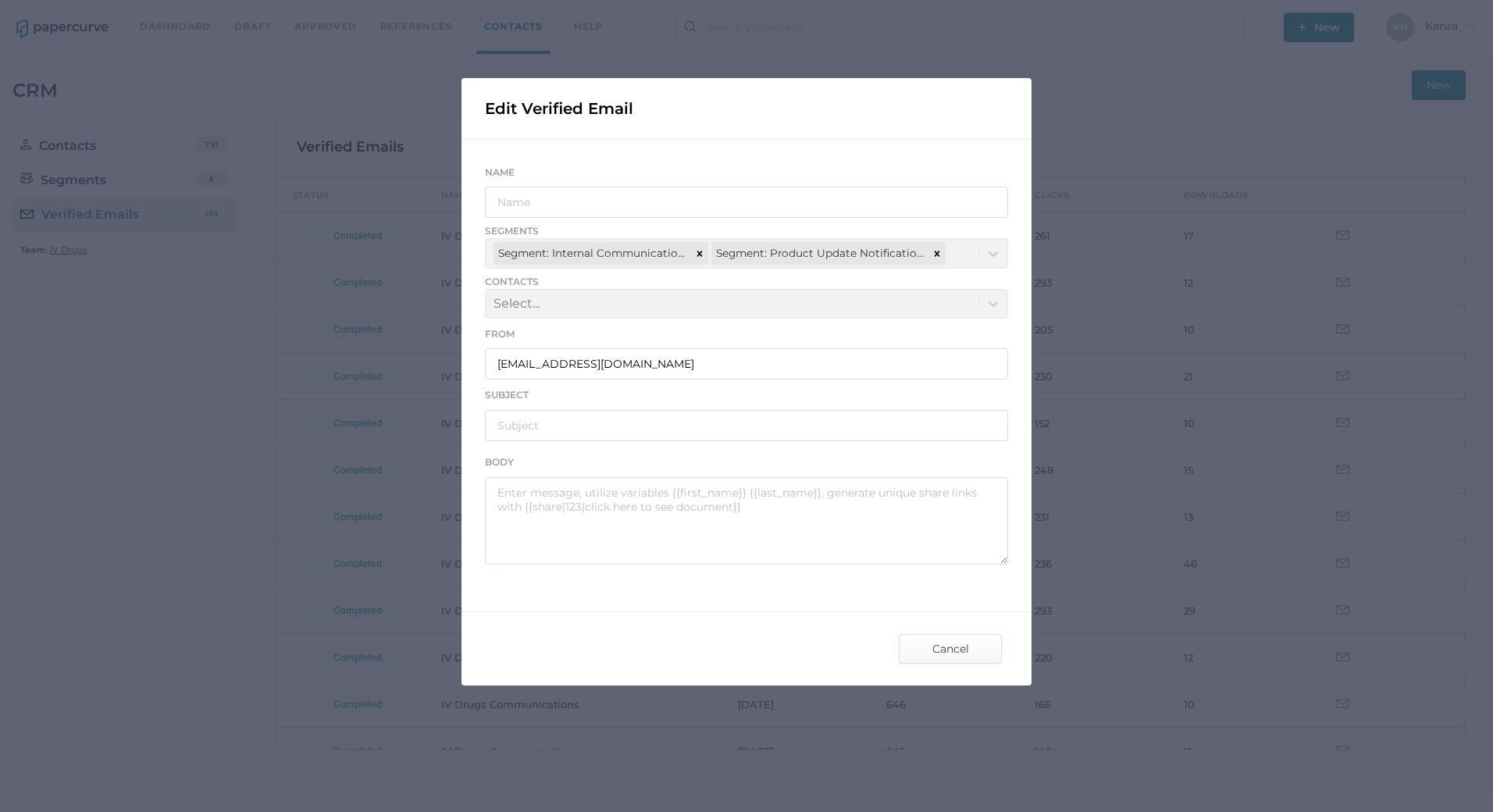
type input "IV Drugs Communications"
type input "Fresenius Kabi Notifications - 08.20.2025"
type textarea "Good afternoon, Please see the link below for an important announcement from Fr…"
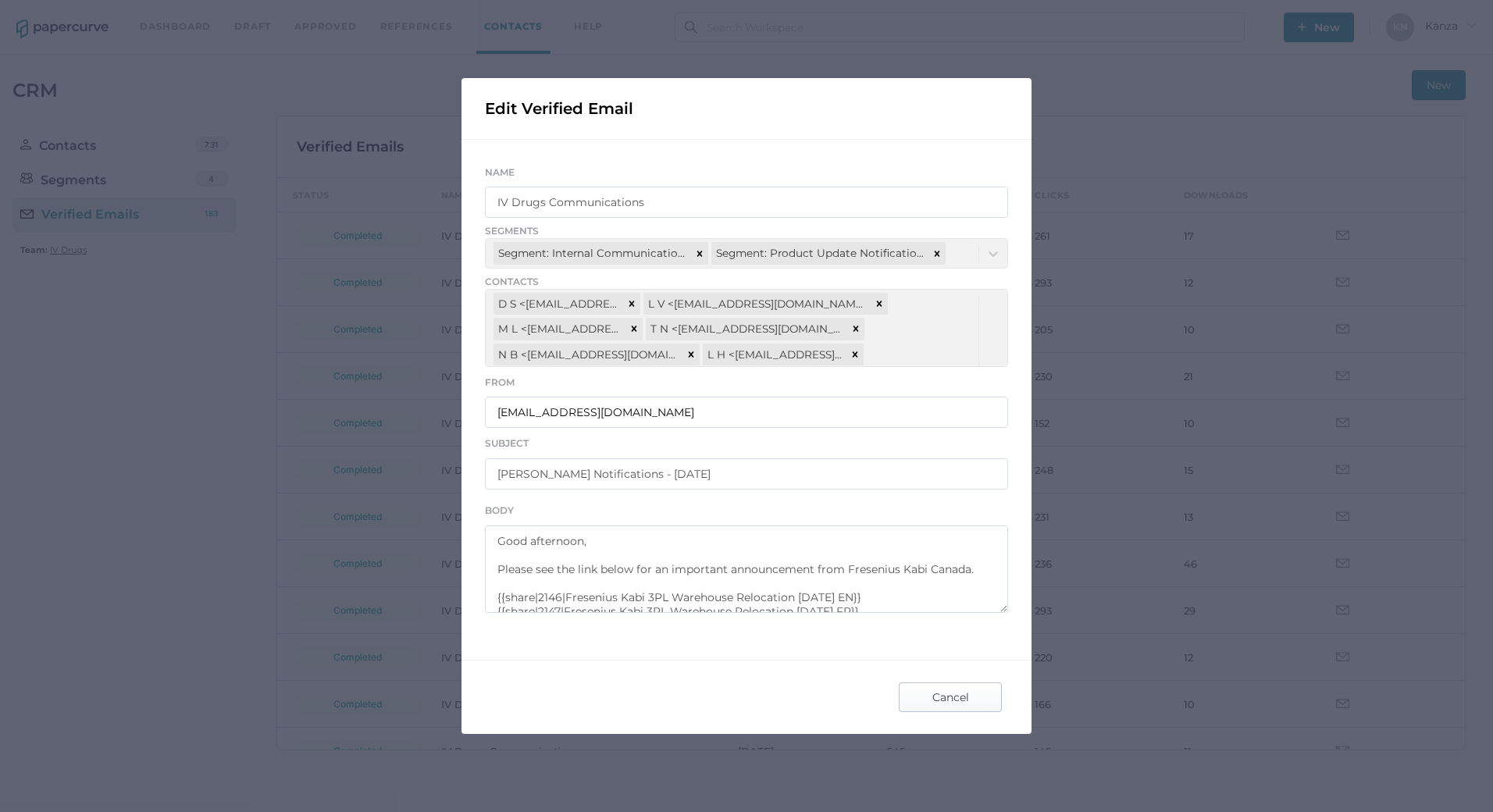
click at [924, 695] on span "Cancel" at bounding box center [950, 697] width 73 height 28
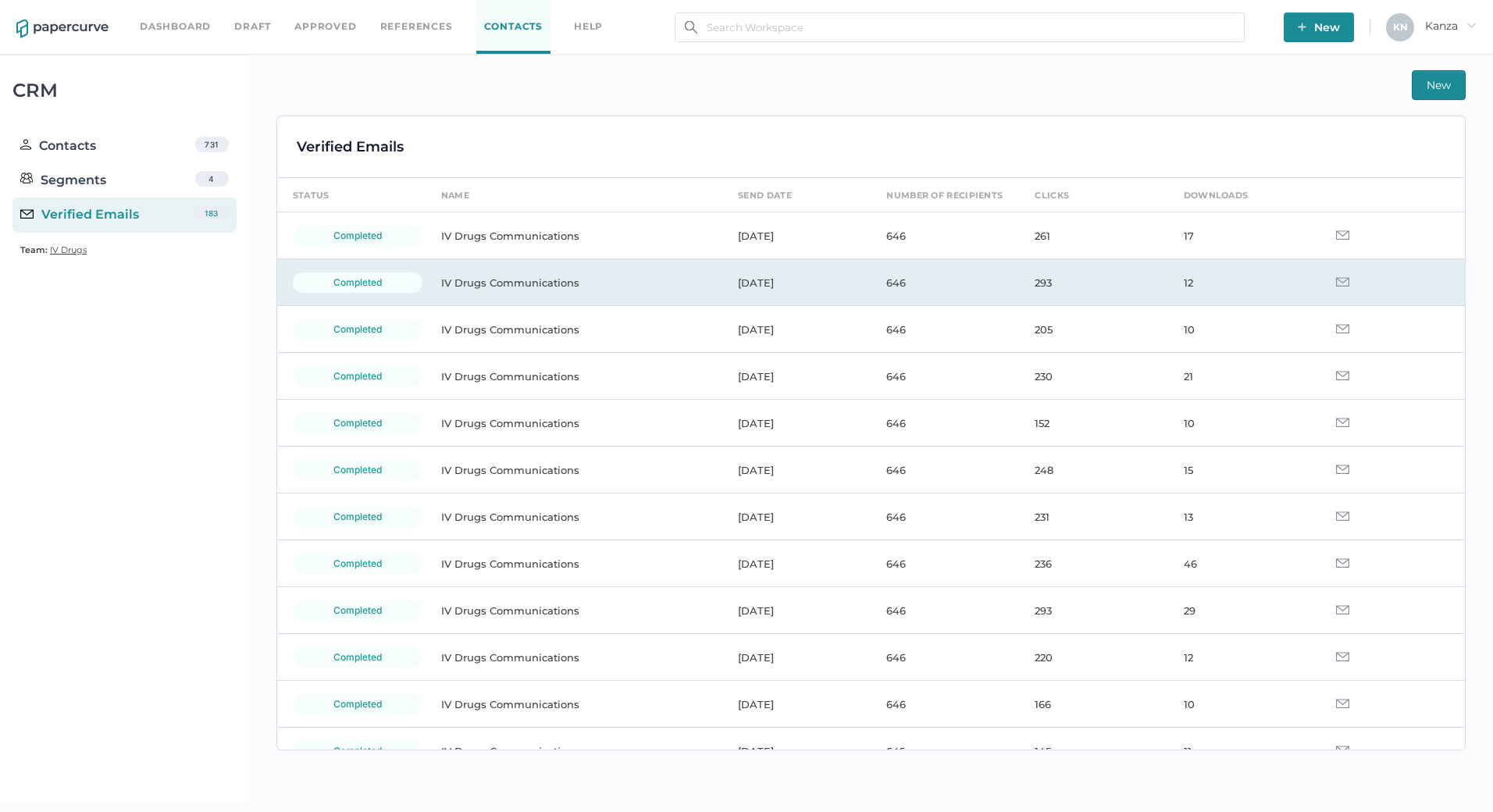
click at [584, 277] on td "IV Drugs Communications" at bounding box center [574, 282] width 297 height 47
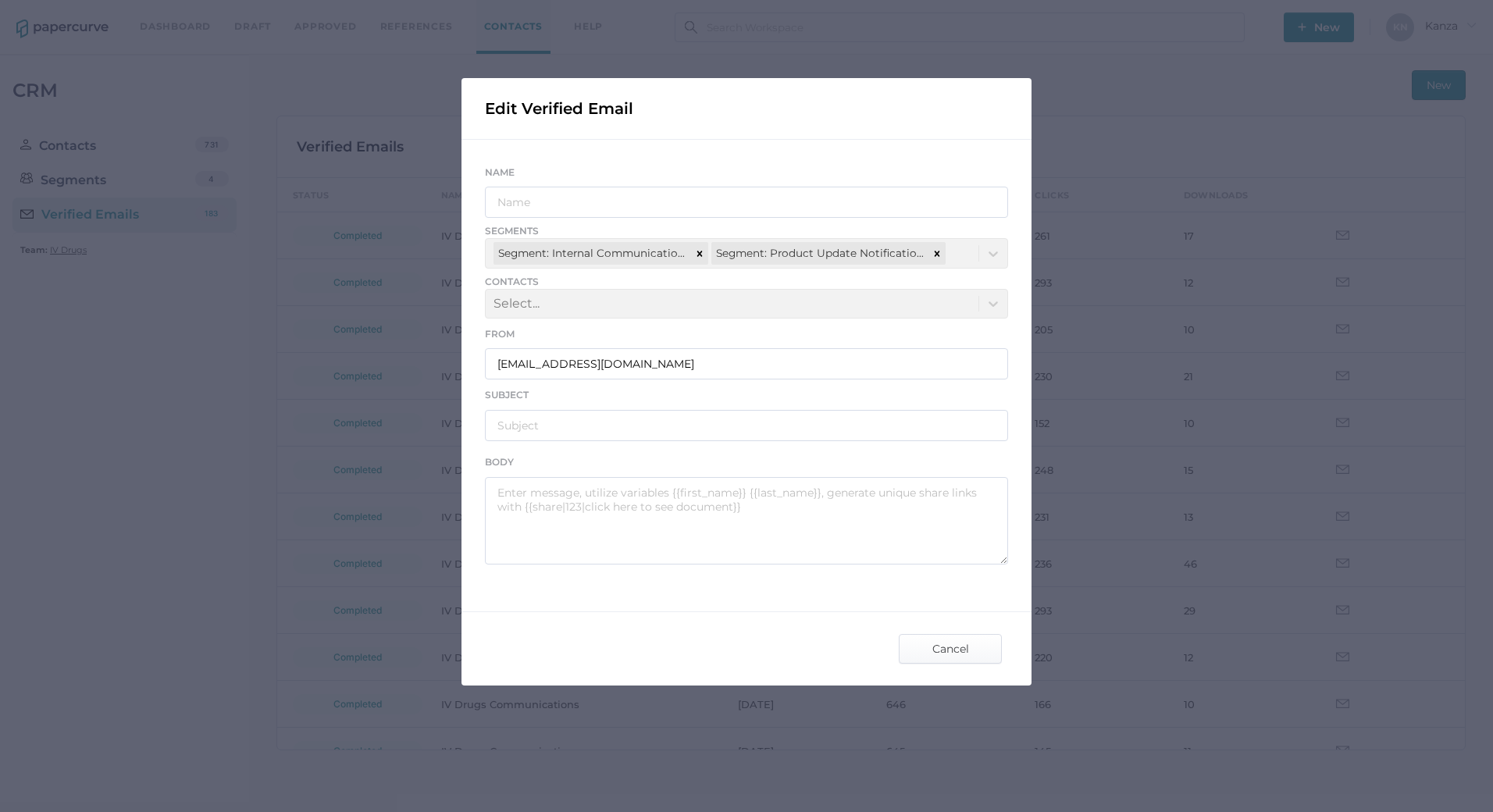
type input "IV Drugs Communications"
type input "Fresenius Kabi Product Notifications - 08.18.2025"
type textarea "Good afternoon, Please see the links below for the most recent announcements fr…"
click at [940, 646] on span "Cancel" at bounding box center [950, 649] width 73 height 28
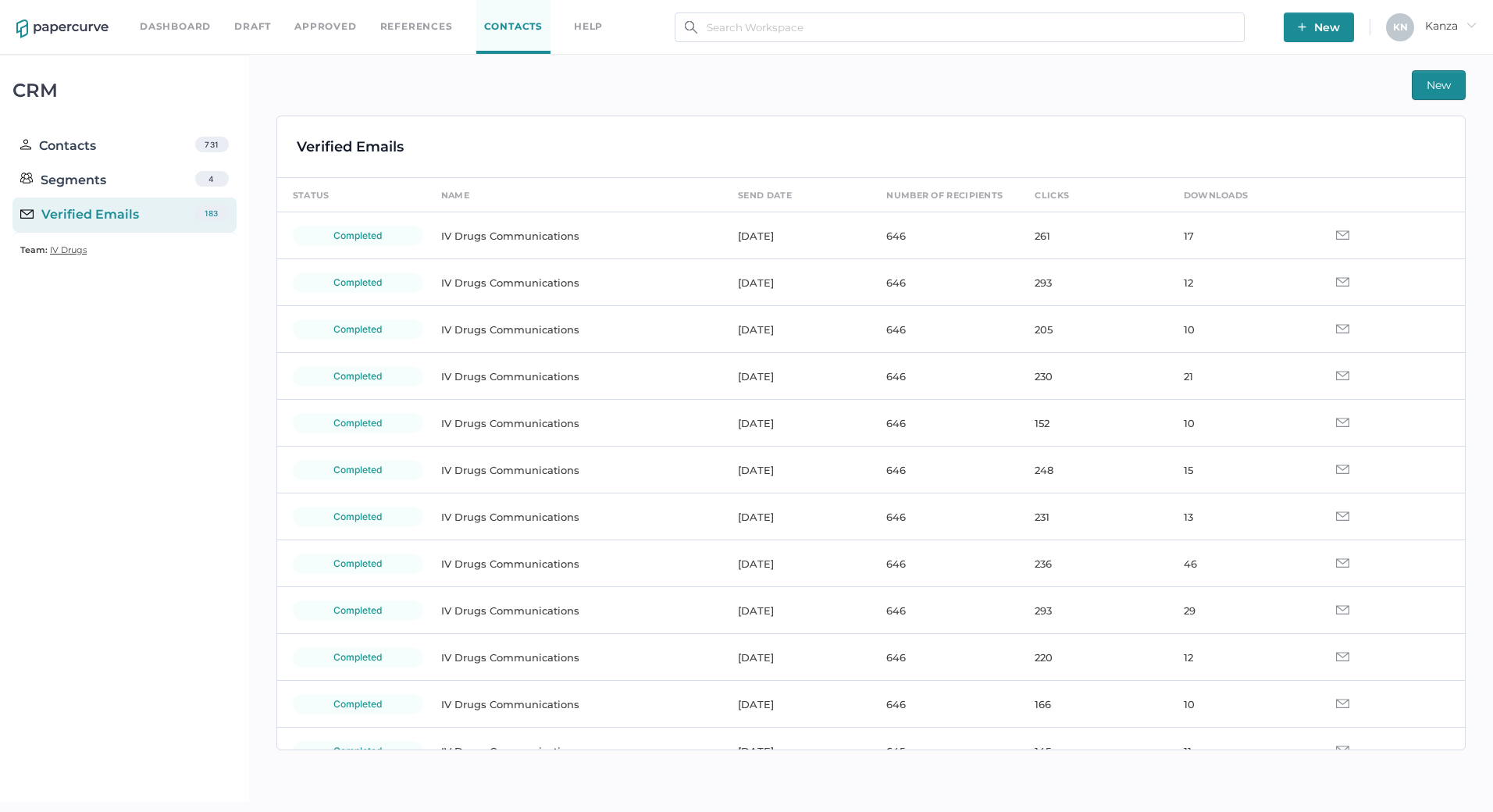
click at [1450, 81] on button "New" at bounding box center [1438, 85] width 54 height 30
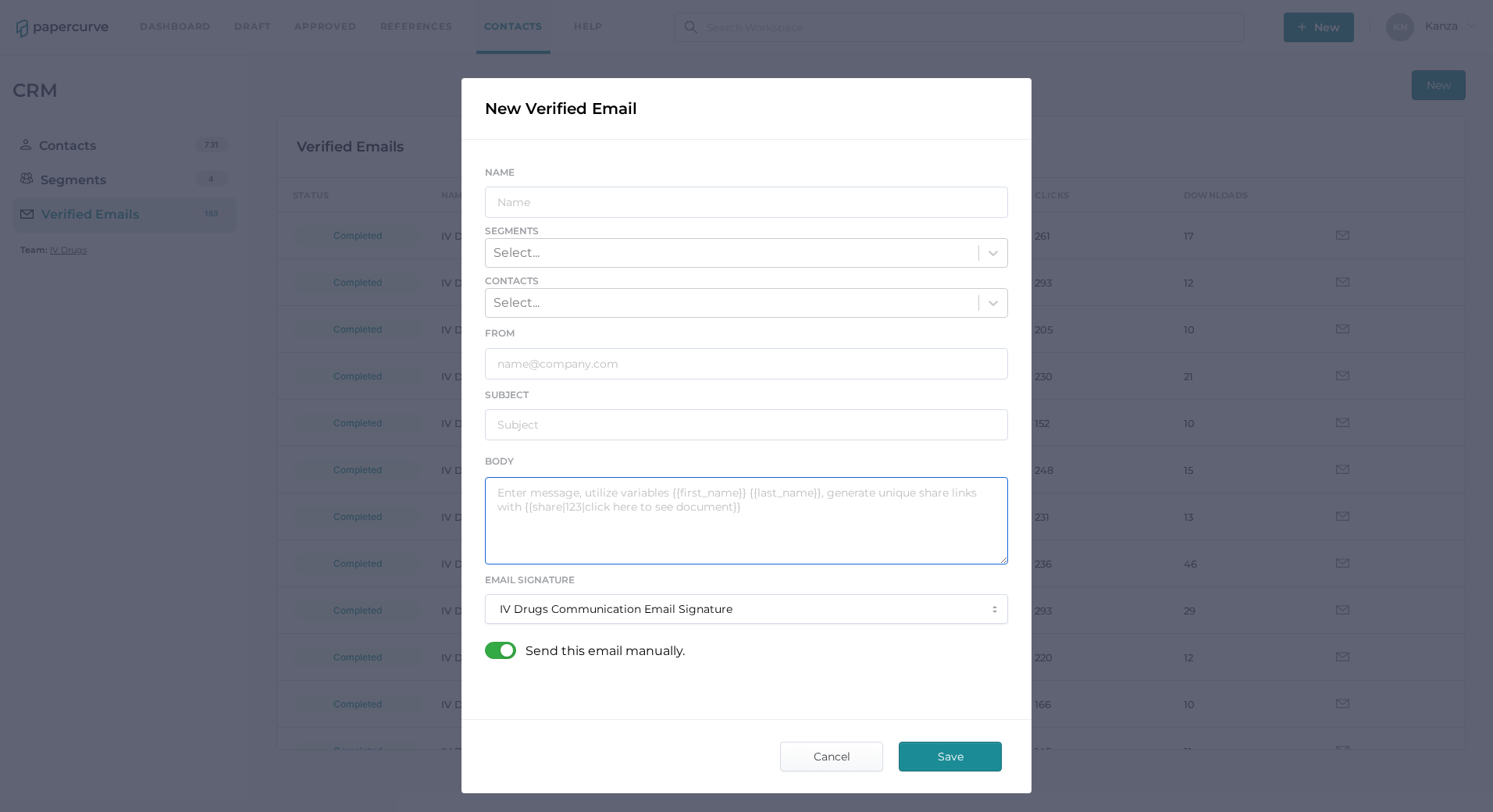
click at [617, 507] on textarea at bounding box center [746, 521] width 523 height 88
paste textarea "Good afternoon, Please see the links below for the most recent announcements fr…"
click at [599, 535] on textarea "Good afternoon, Please see the links below for the most recent announcements fr…" at bounding box center [746, 521] width 523 height 88
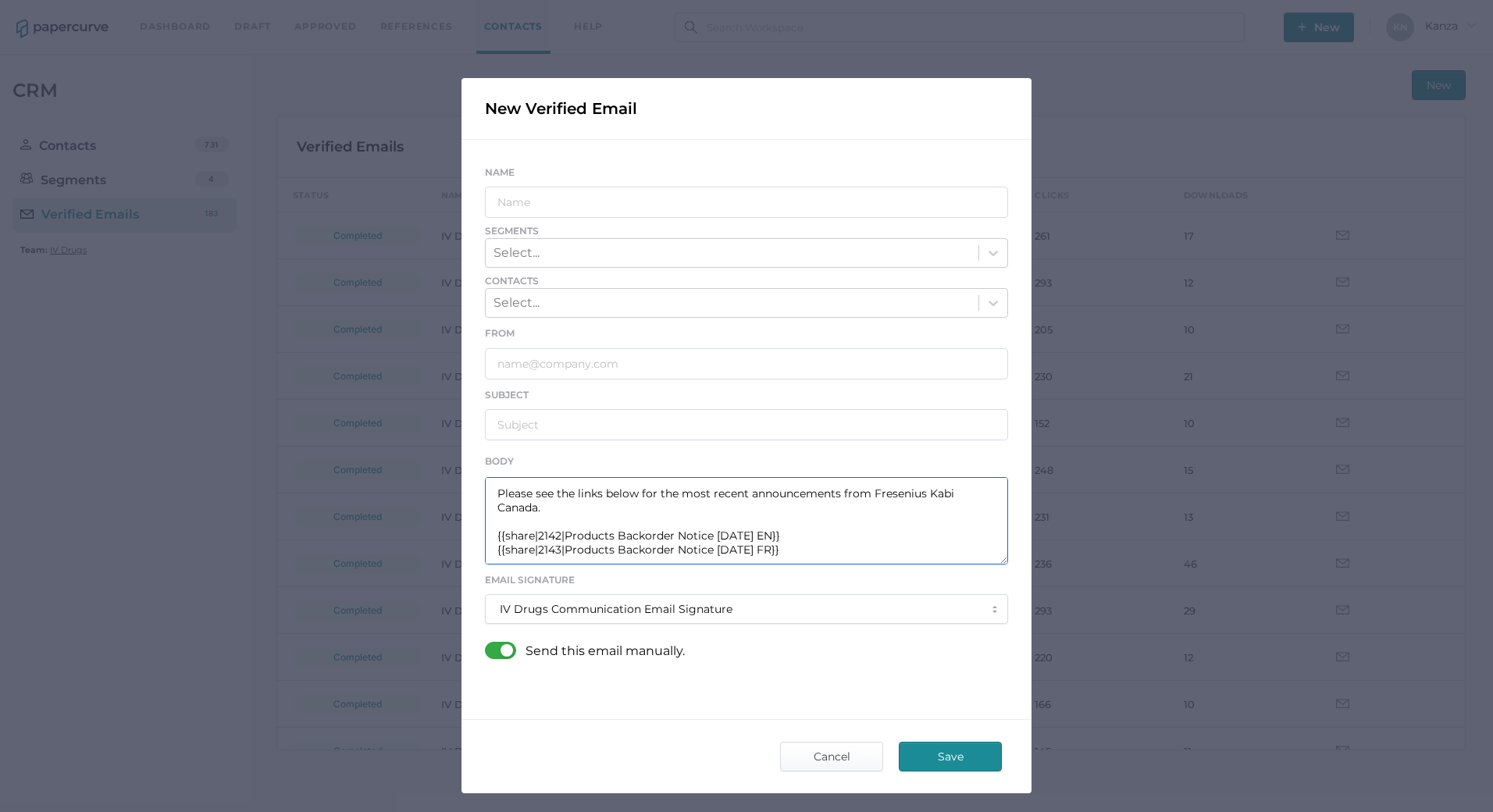
drag, startPoint x: 611, startPoint y: 531, endPoint x: 556, endPoint y: 537, distance: 55.3
click at [556, 537] on textarea "Good afternoon, Please see the links below for the most recent announcements fr…" at bounding box center [746, 521] width 523 height 88
drag, startPoint x: 785, startPoint y: 539, endPoint x: 561, endPoint y: 531, distance: 224.1
click at [561, 531] on textarea "Good afternoon, Please see the links below for the most recent announcements fr…" at bounding box center [746, 521] width 523 height 88
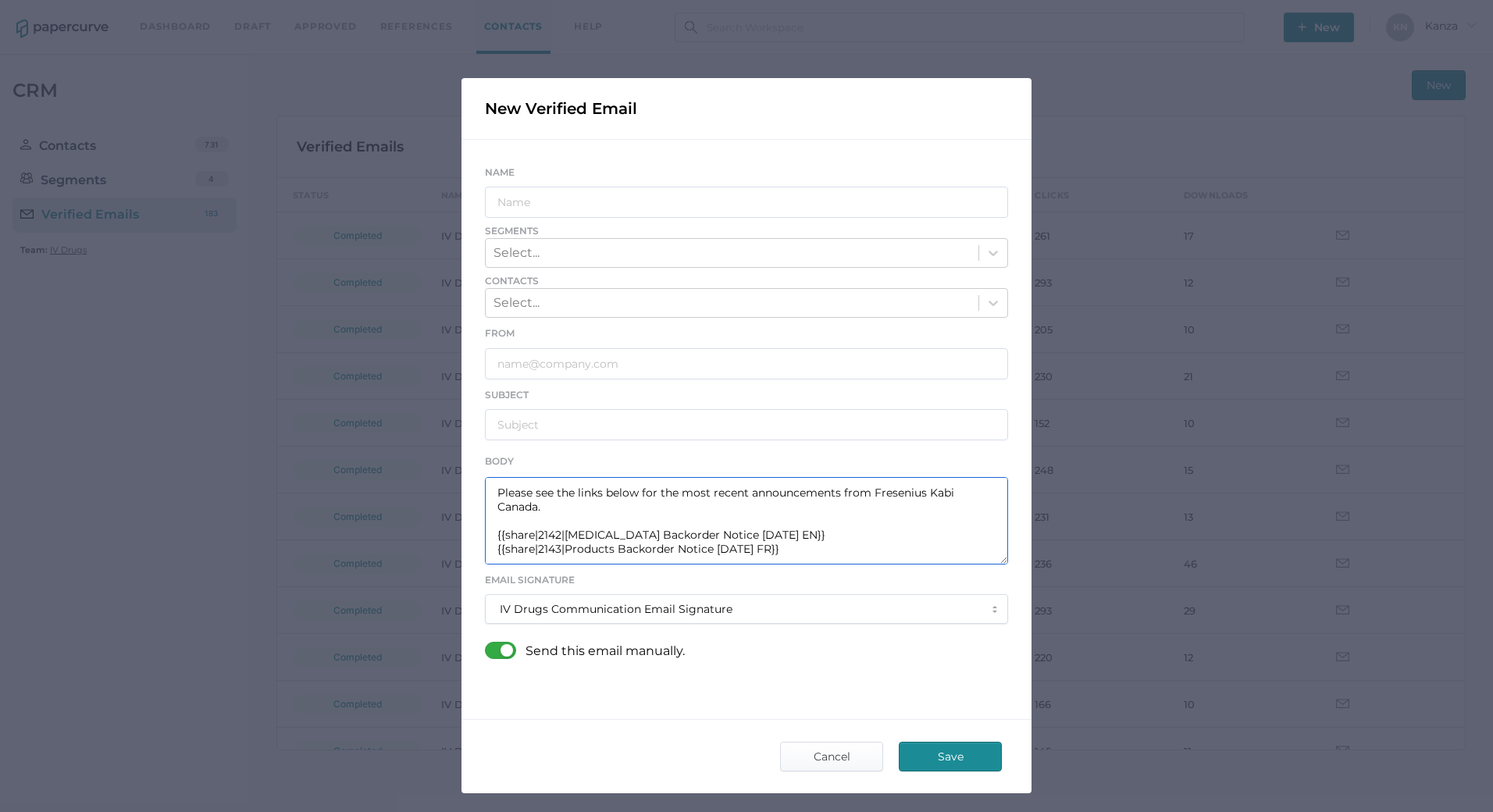
drag, startPoint x: 559, startPoint y: 552, endPoint x: 762, endPoint y: 549, distance: 203.0
click at [762, 549] on textarea "Good afternoon, Please see the links below for the most recent announcements fr…" at bounding box center [746, 521] width 523 height 88
paste textarea "Vancomycin Backorder Notice 08.25"
click at [556, 549] on textarea "Good afternoon, Please see the links below for the most recent announcements fr…" at bounding box center [746, 521] width 523 height 88
click at [553, 537] on textarea "Good afternoon, Please see the links below for the most recent announcements fr…" at bounding box center [746, 521] width 523 height 88
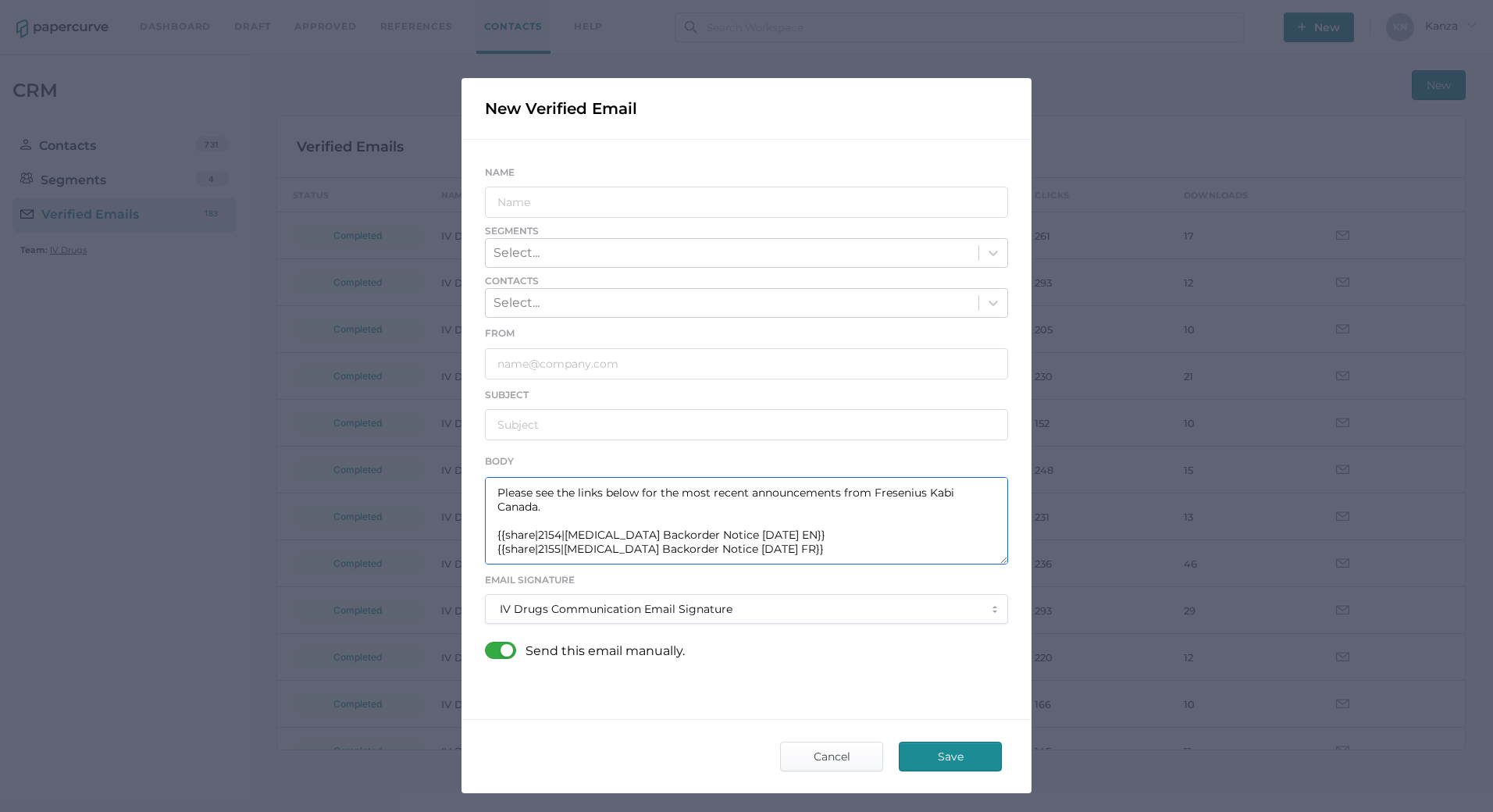
type textarea "Good afternoon, Please see the links below for the most recent announcements fr…"
click at [500, 660] on label at bounding box center [506, 652] width 41 height 19
click at [488, 644] on input "checkbox" at bounding box center [488, 644] width 0 height 0
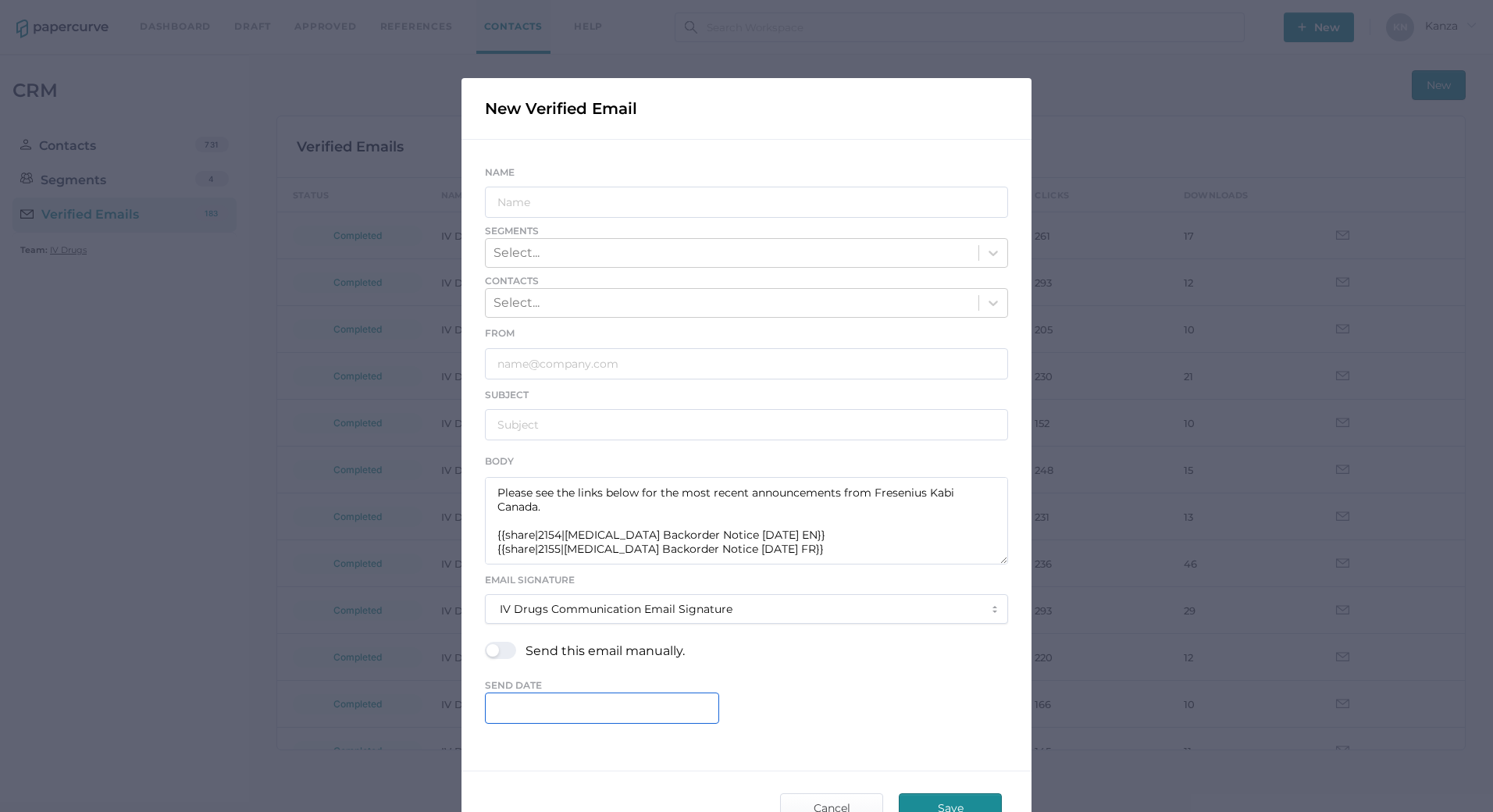
click at [570, 718] on input "text" at bounding box center [602, 708] width 235 height 31
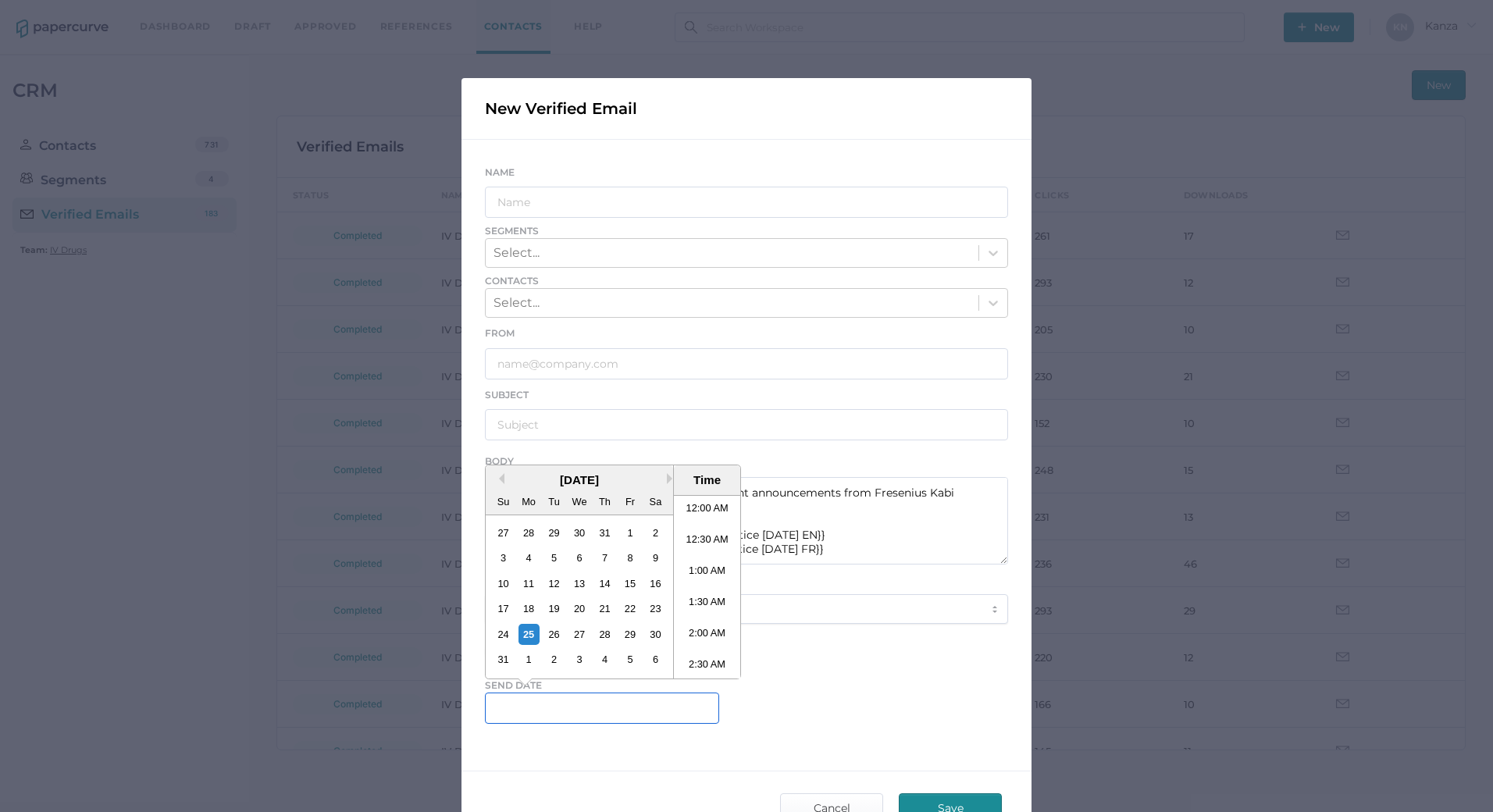
scroll to position [955, 0]
click at [696, 580] on li "4:30 PM" at bounding box center [707, 587] width 66 height 31
type input "August 25, 2025 4:30 PM"
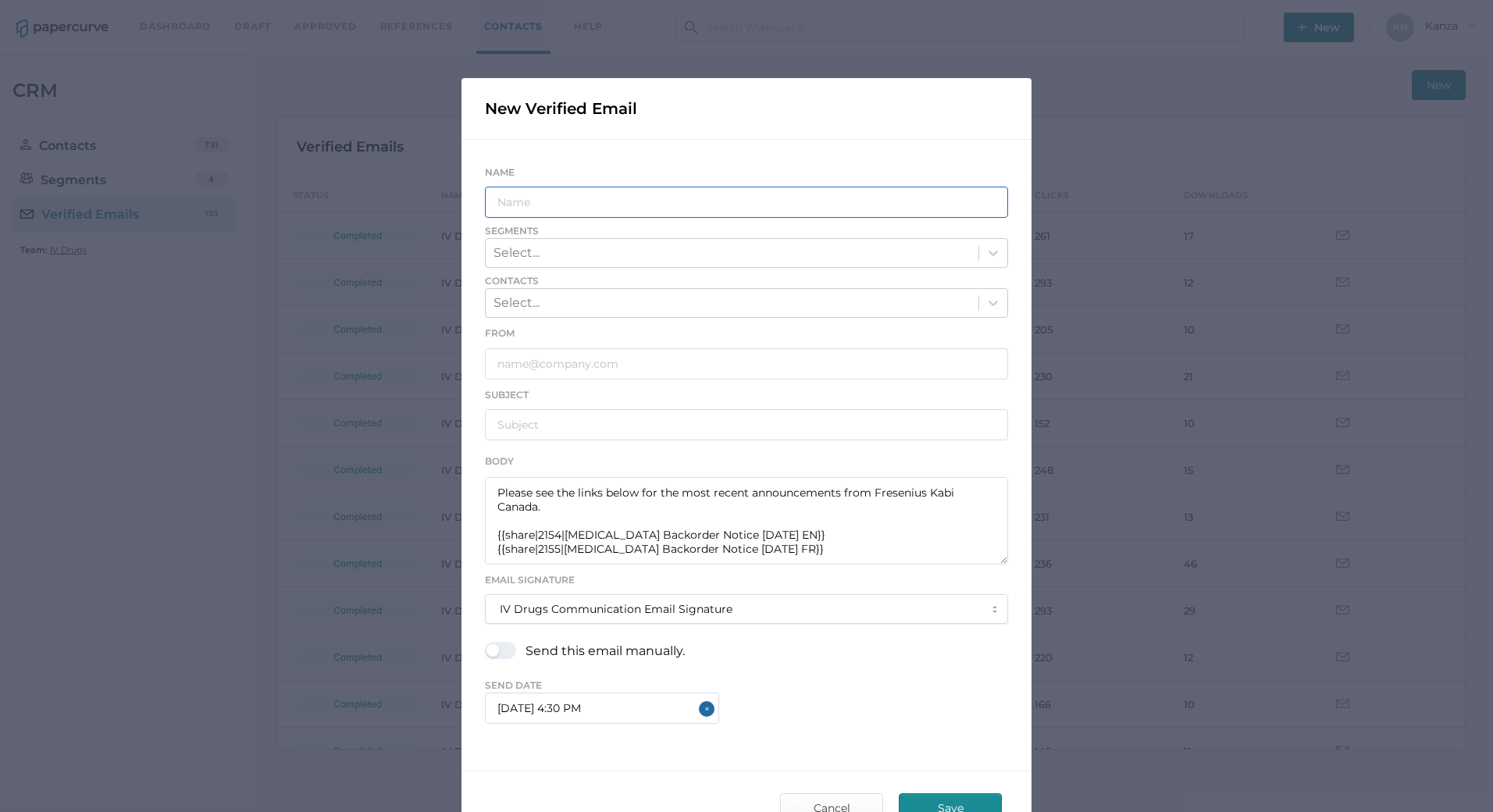
click at [657, 200] on input "text" at bounding box center [746, 202] width 523 height 31
click at [657, 200] on input "IV Drugs Communication" at bounding box center [746, 202] width 523 height 31
type input "IV Drugs Communications"
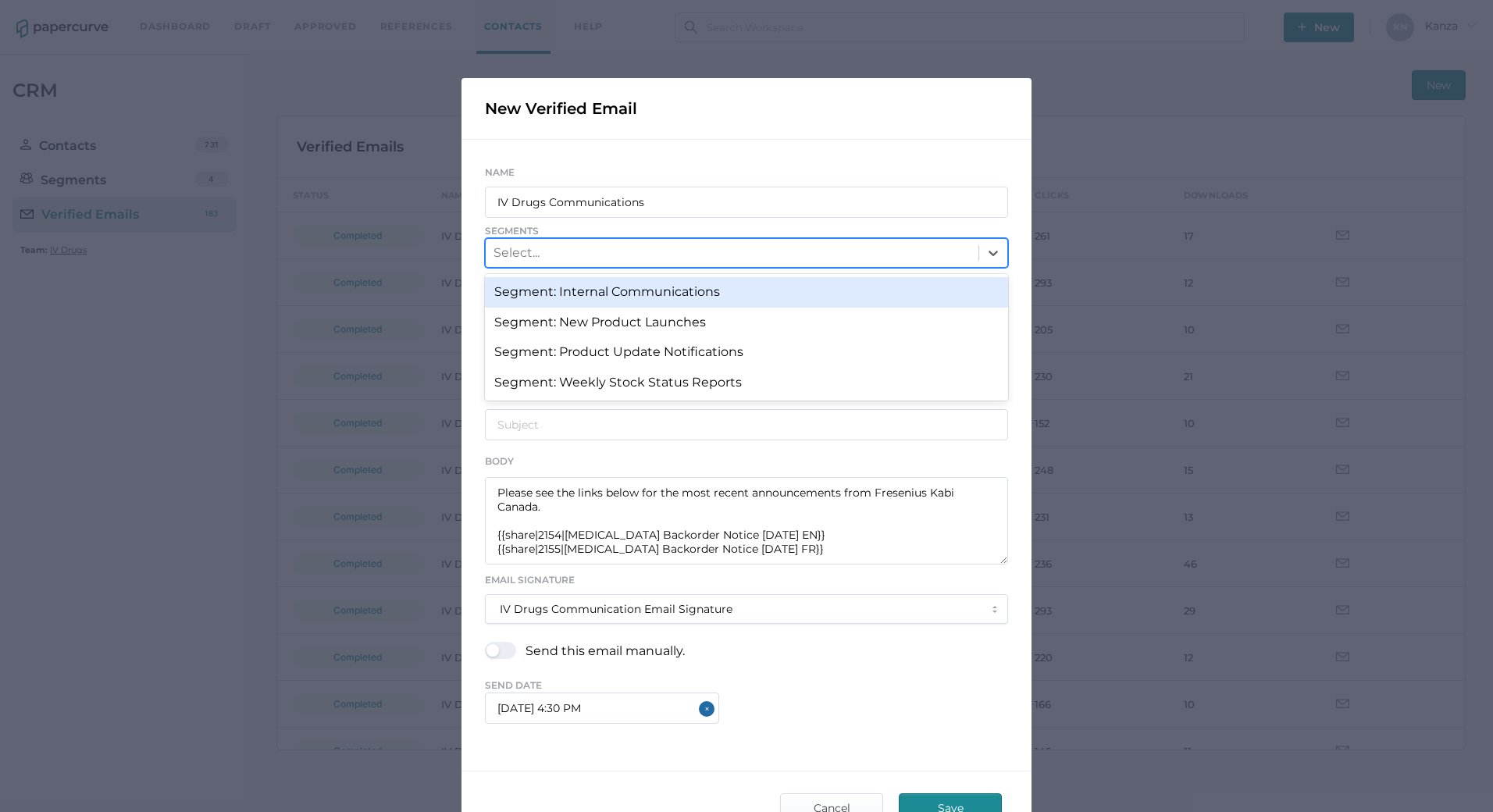
click at [657, 248] on div "Select..." at bounding box center [731, 253] width 492 height 27
click at [639, 282] on div "Segment: Internal Communications" at bounding box center [746, 292] width 523 height 30
click at [729, 258] on div "Segment: Internal Communications" at bounding box center [731, 253] width 492 height 28
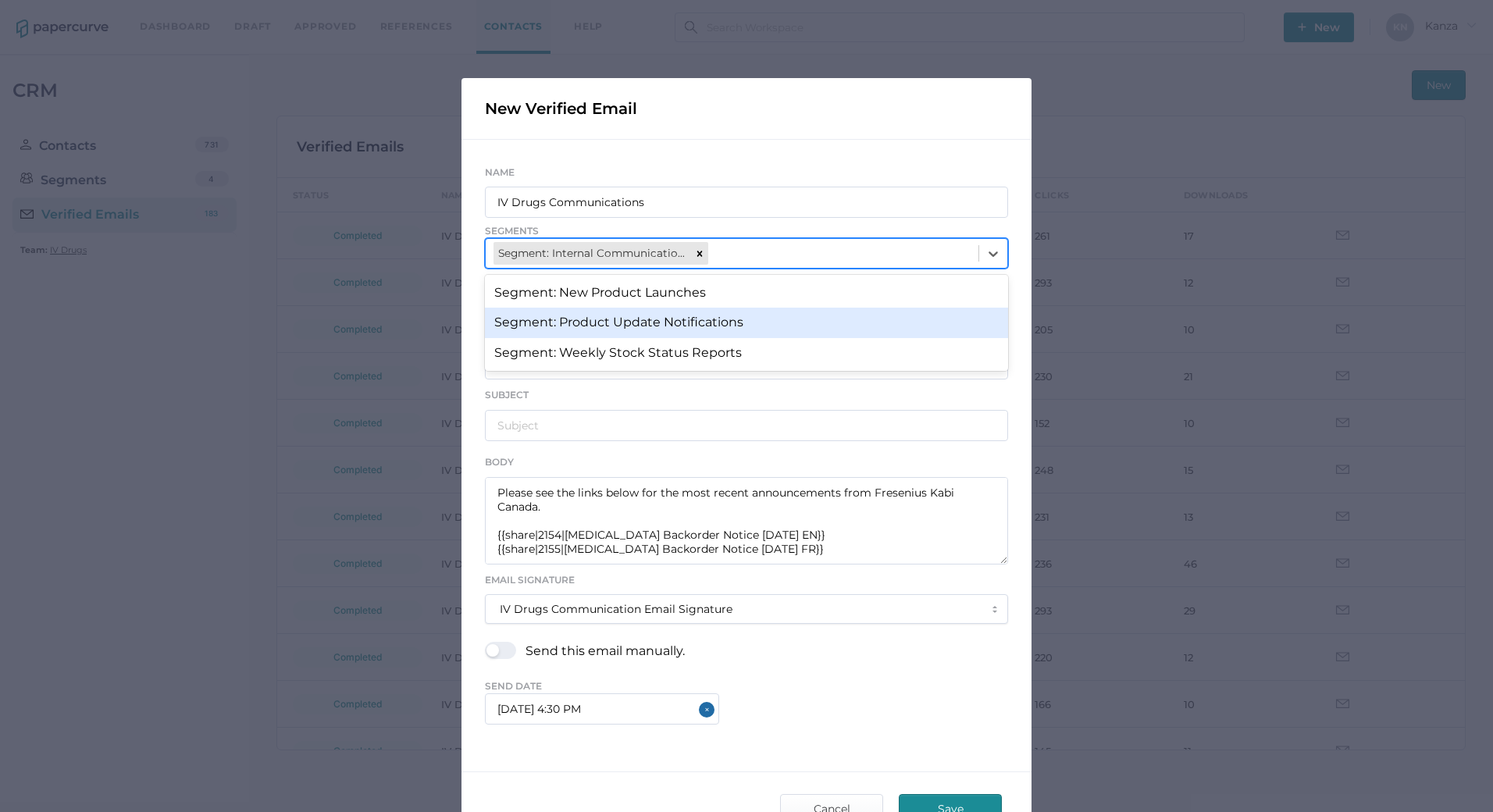
click at [681, 320] on div "Segment: Product Update Notifications" at bounding box center [746, 322] width 523 height 30
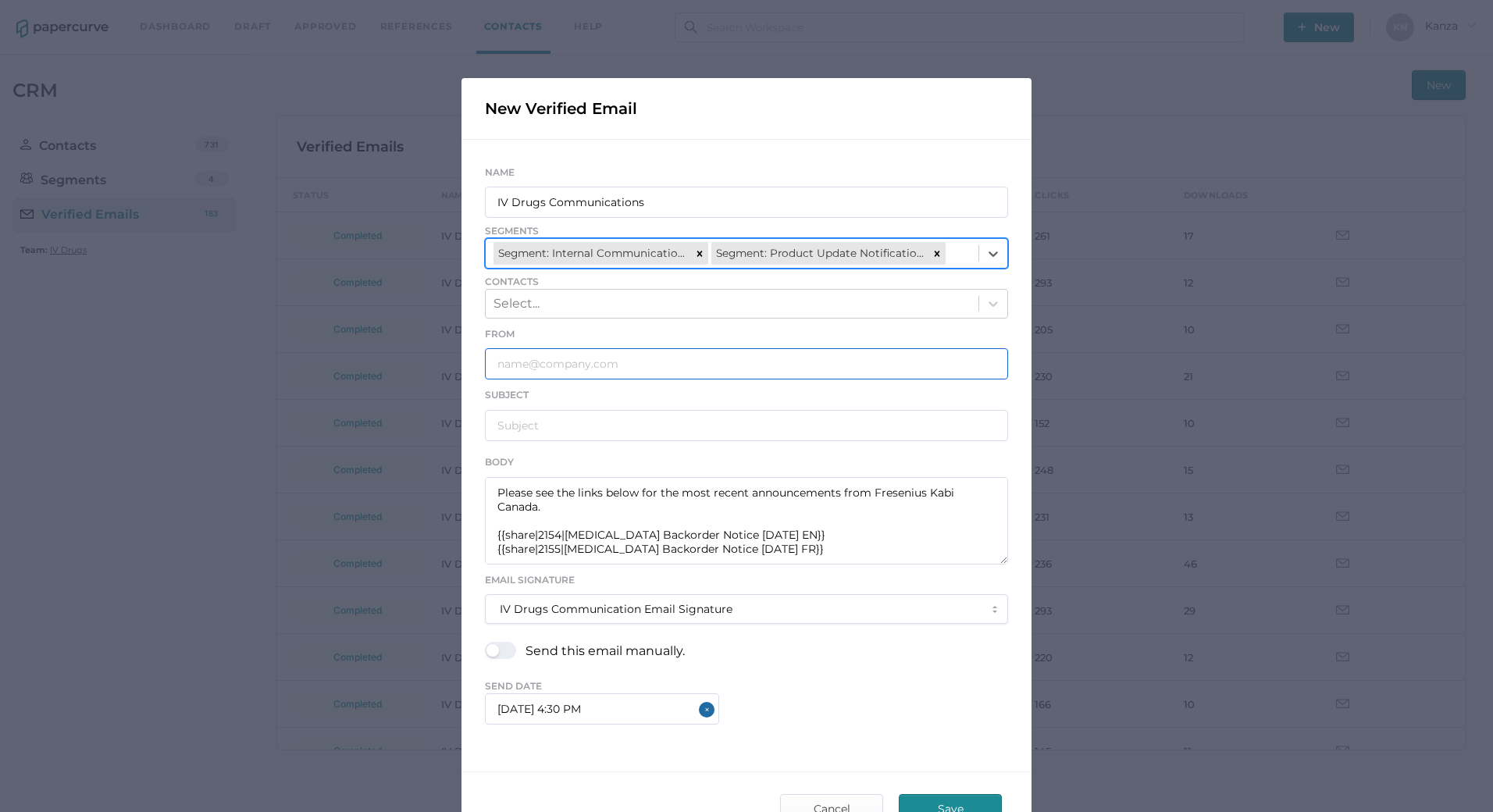
click at [553, 373] on input "text" at bounding box center [746, 363] width 523 height 31
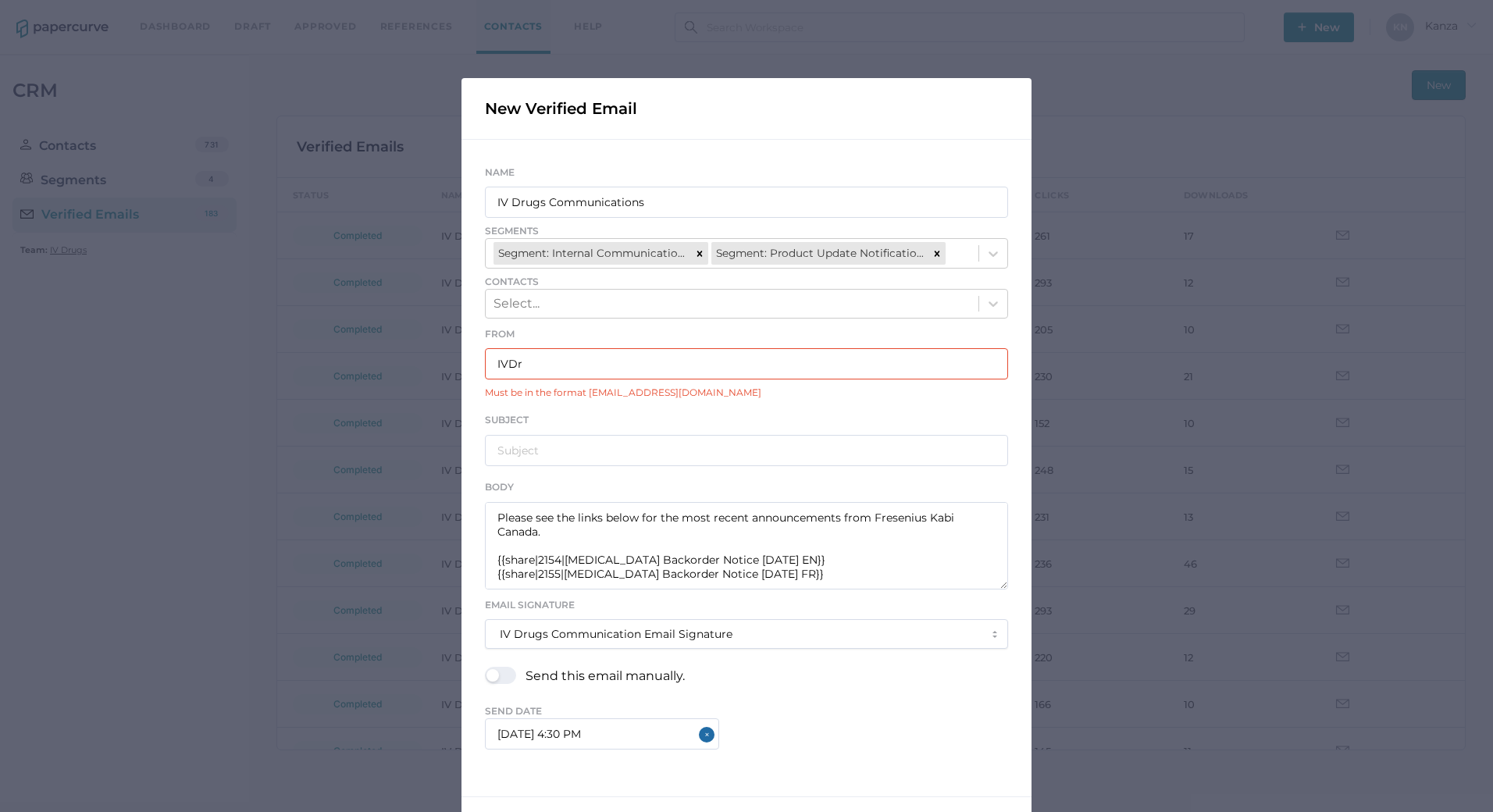
type input "IVDrugsCommunications@fresenius-kabi.com"
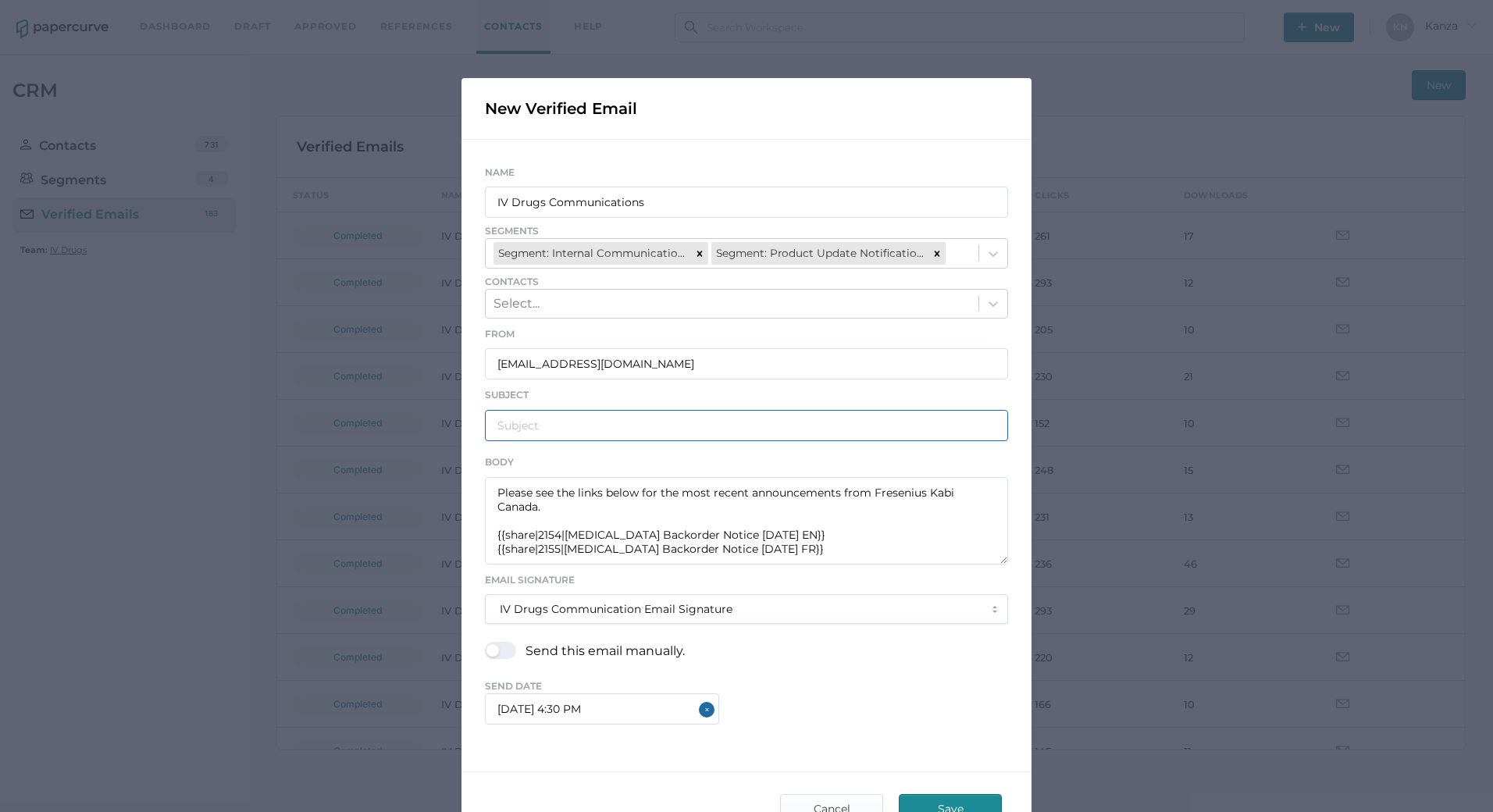
click at [561, 413] on input "text" at bounding box center [746, 425] width 523 height 31
click at [703, 423] on input "Fresenius Kabi Product Notifications 0 08.25.2025" at bounding box center [746, 425] width 523 height 31
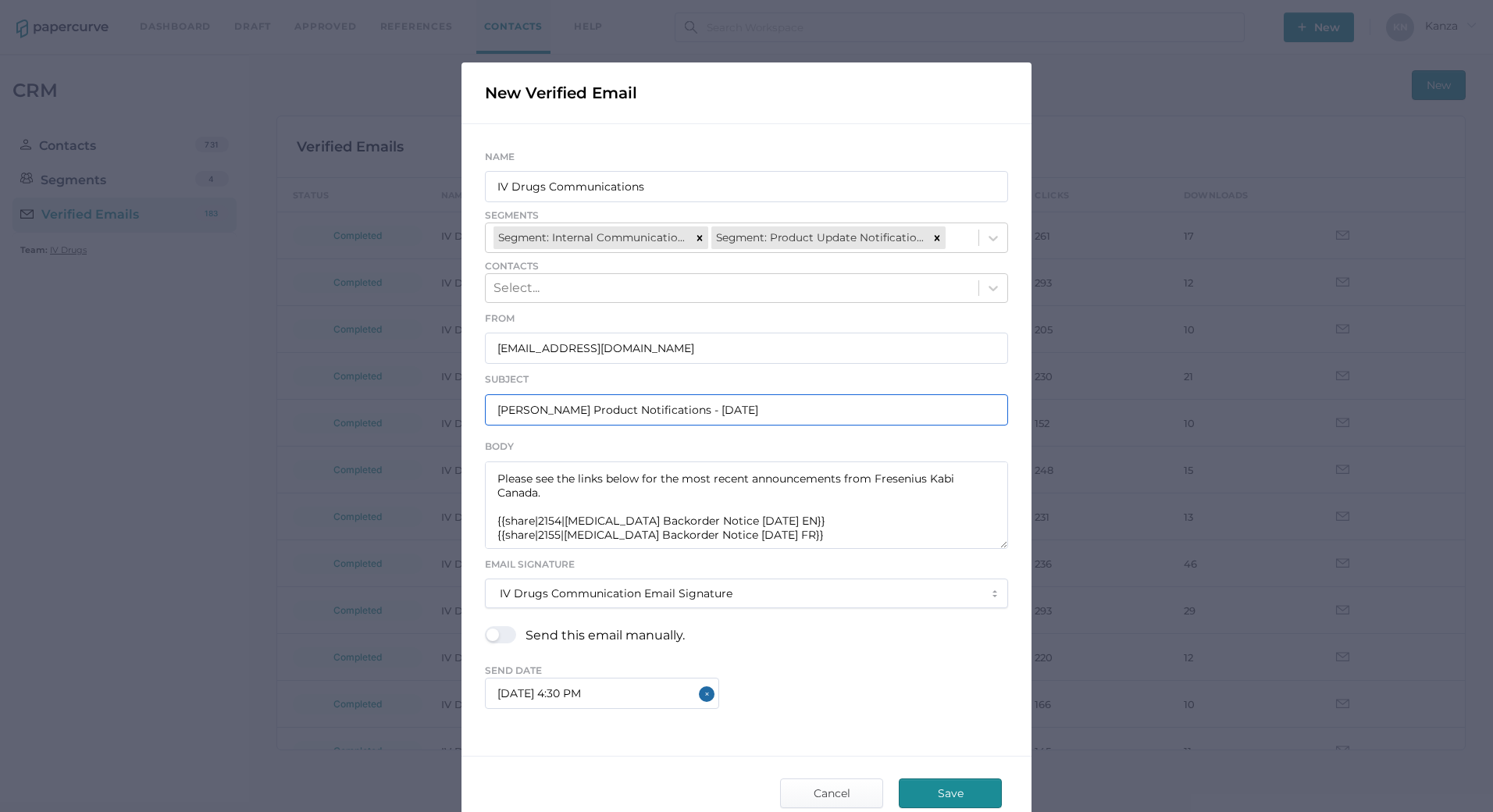
scroll to position [0, 0]
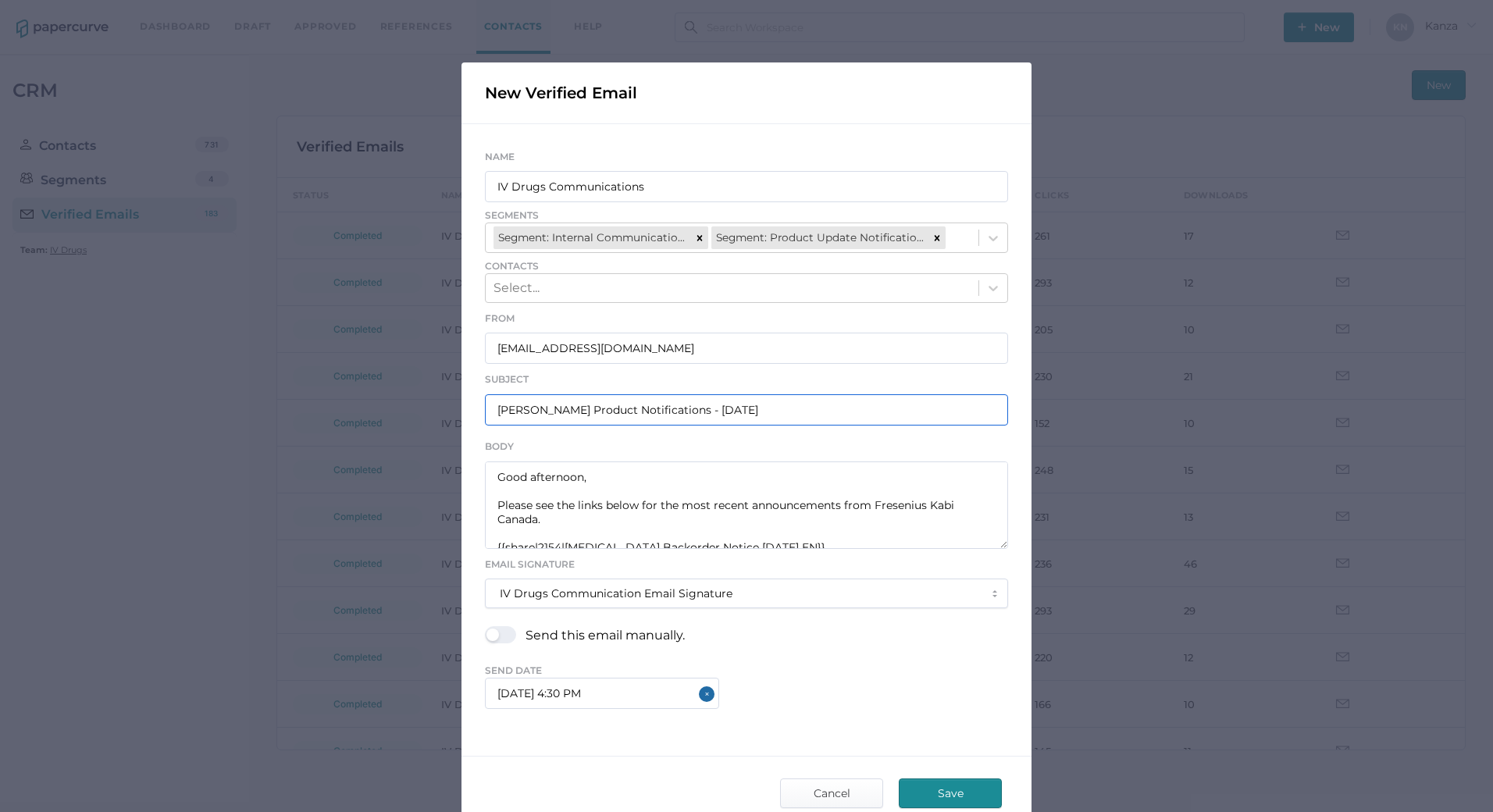
type input "Fresenius Kabi Product Notifications - 08.25.2025"
click at [935, 792] on span "Save" at bounding box center [950, 793] width 73 height 28
